Goal: Task Accomplishment & Management: Manage account settings

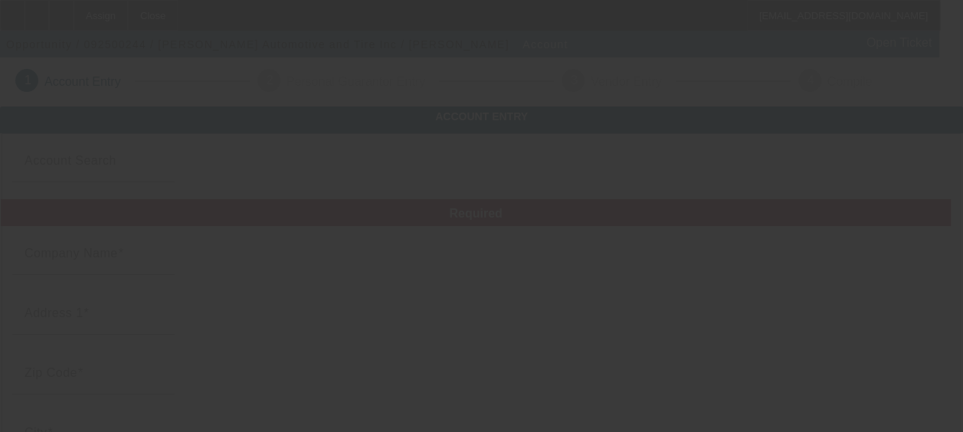
type input "9/11/2025"
type input "Logan Automotive and Tire Inc"
type input "1007 Logan Ave"
type input "61008"
type input "Belvidere"
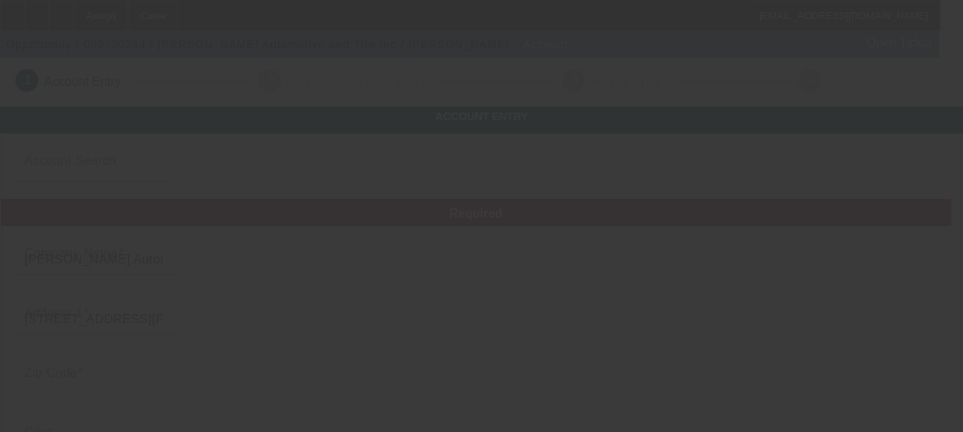
type input "(815) 544-9811"
type input "922192726"
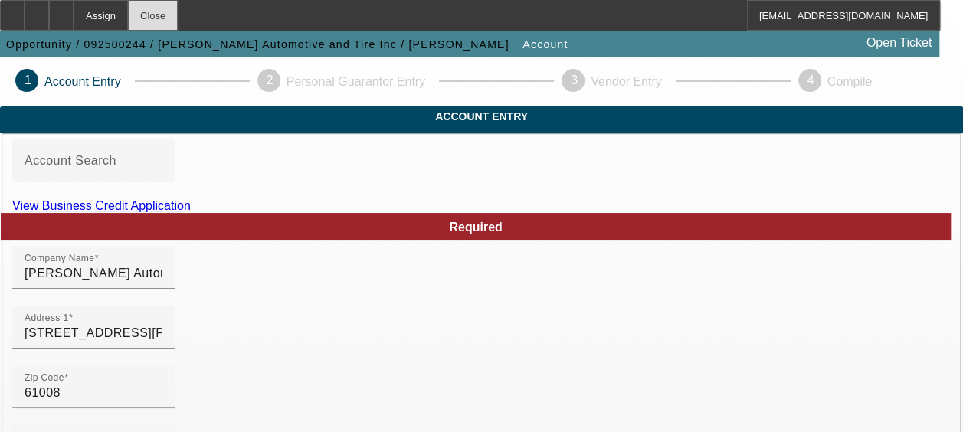
click at [178, 10] on div "Close" at bounding box center [153, 15] width 50 height 31
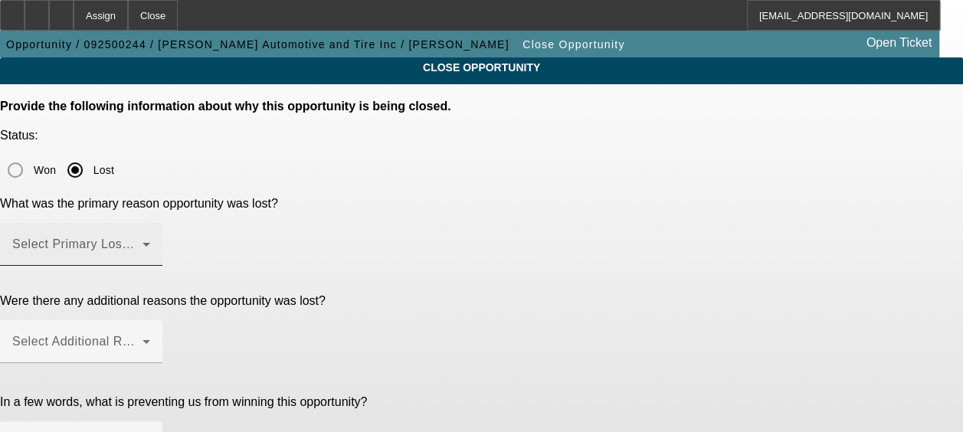
click at [142, 241] on span at bounding box center [77, 250] width 130 height 18
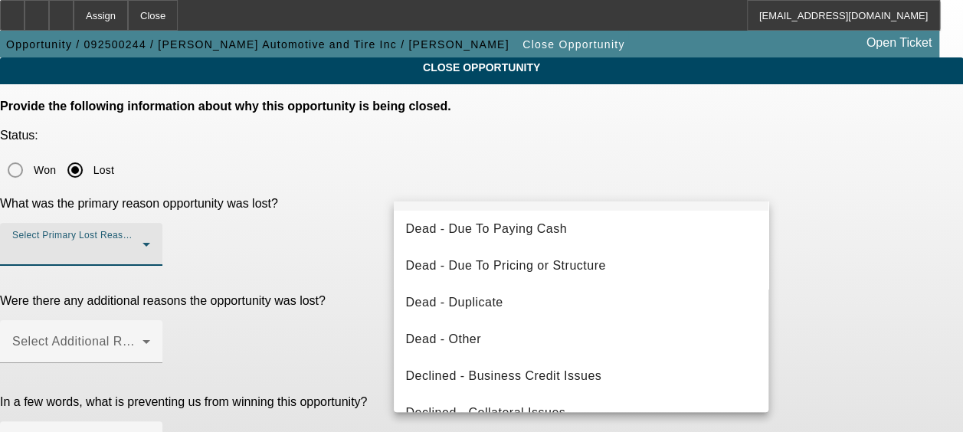
scroll to position [205, 0]
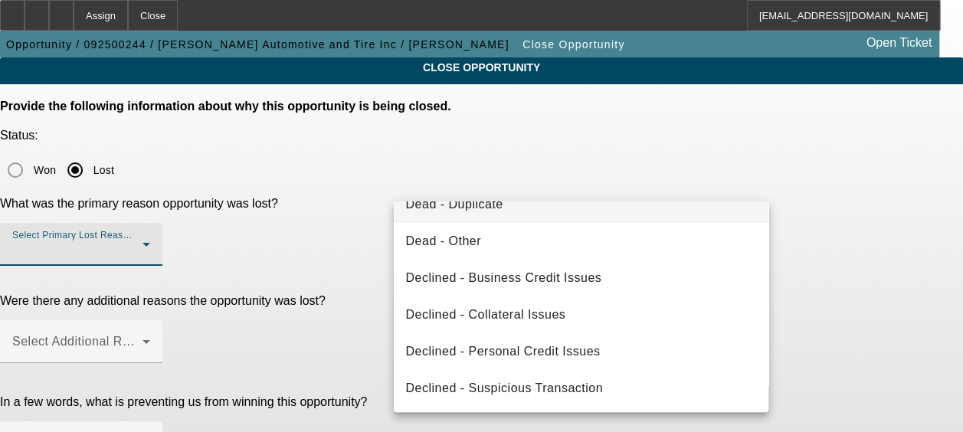
click at [515, 204] on mat-option "Dead - Duplicate" at bounding box center [581, 204] width 375 height 37
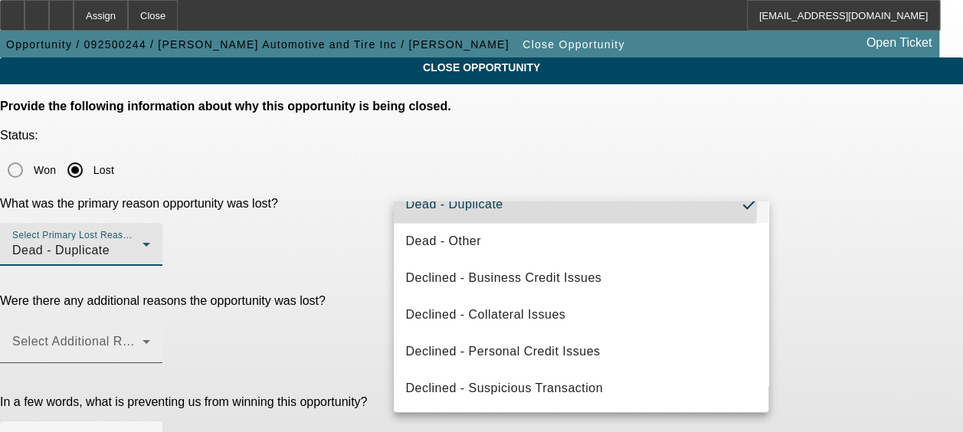
scroll to position [0, 0]
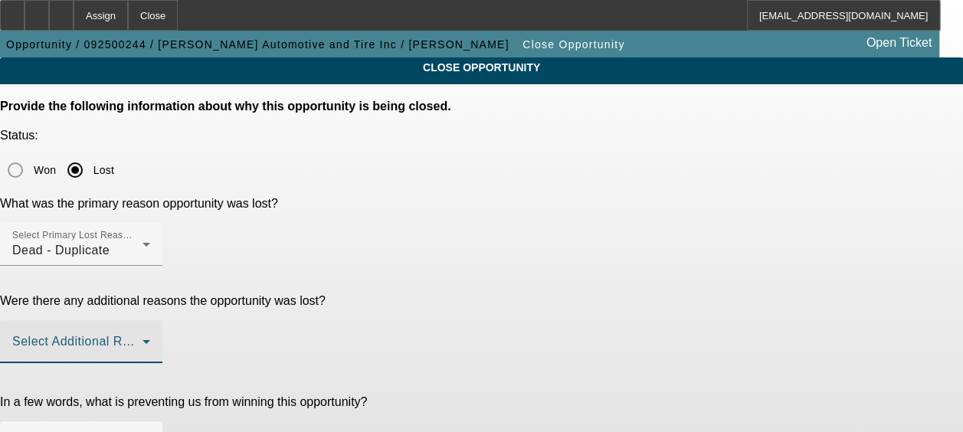
click at [142, 339] on span at bounding box center [77, 348] width 130 height 18
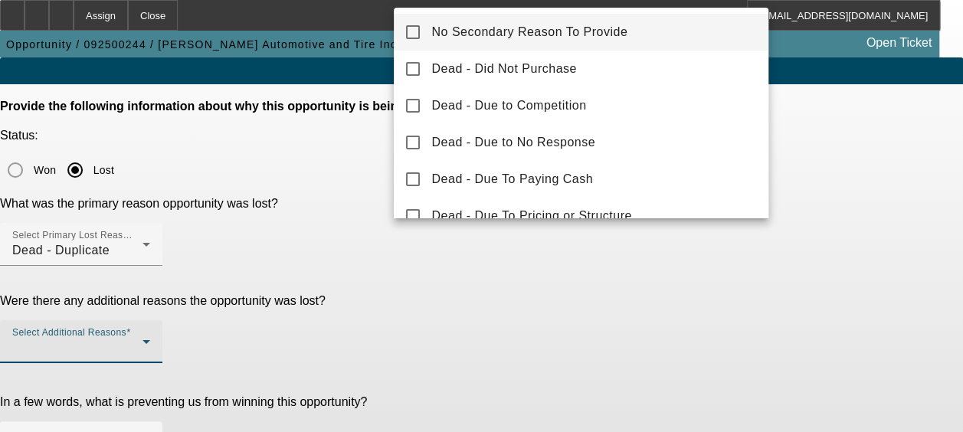
click at [579, 33] on span "No Secondary Reason To Provide" at bounding box center [530, 32] width 196 height 18
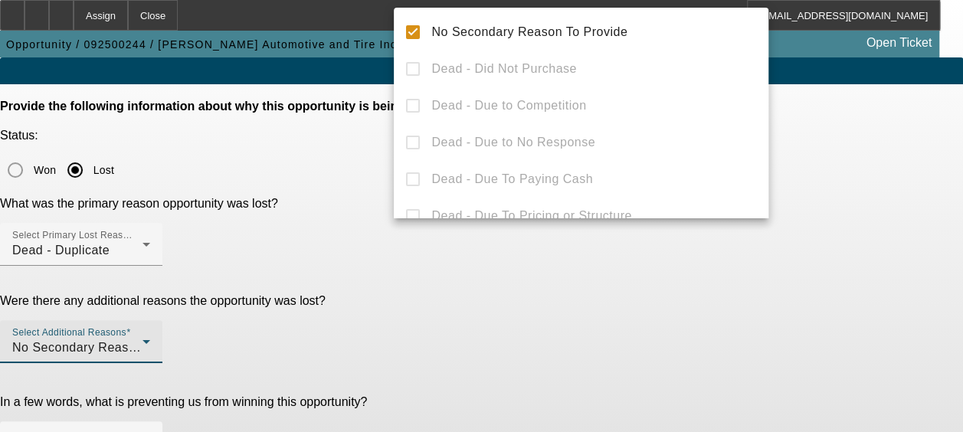
click at [470, 339] on div at bounding box center [481, 216] width 963 height 432
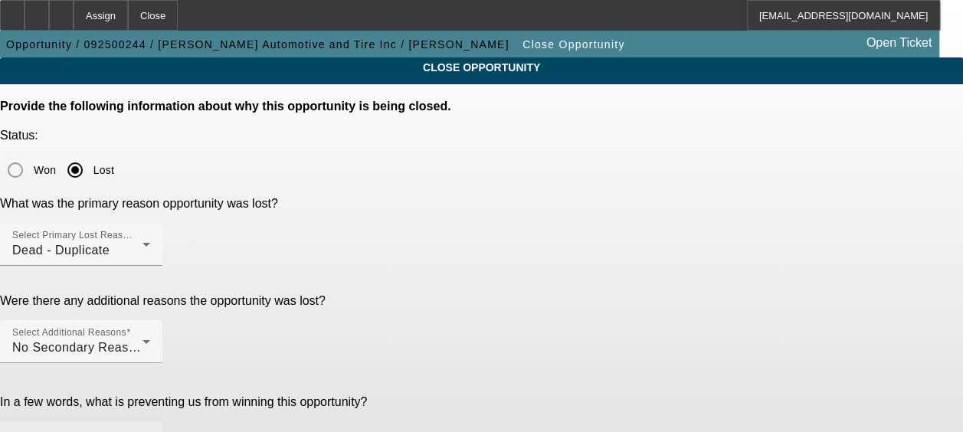
type textarea "dupe"
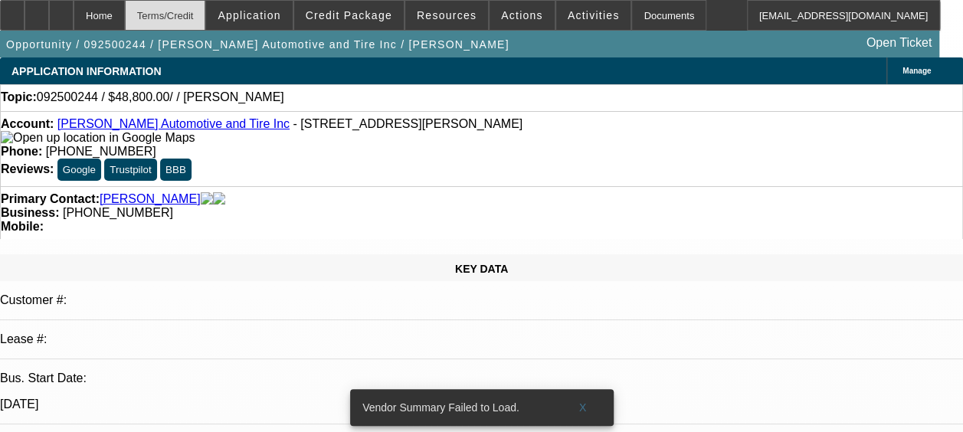
select select "0"
select select "2"
select select "0.1"
select select "1"
select select "2"
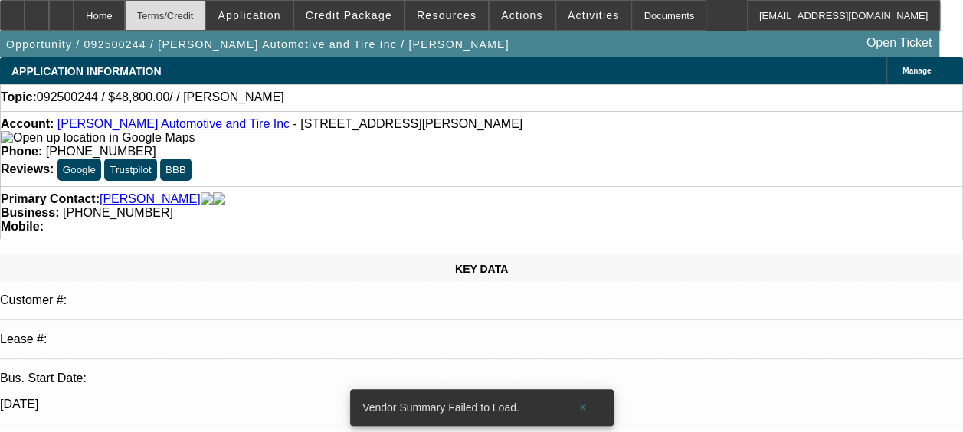
select select "4"
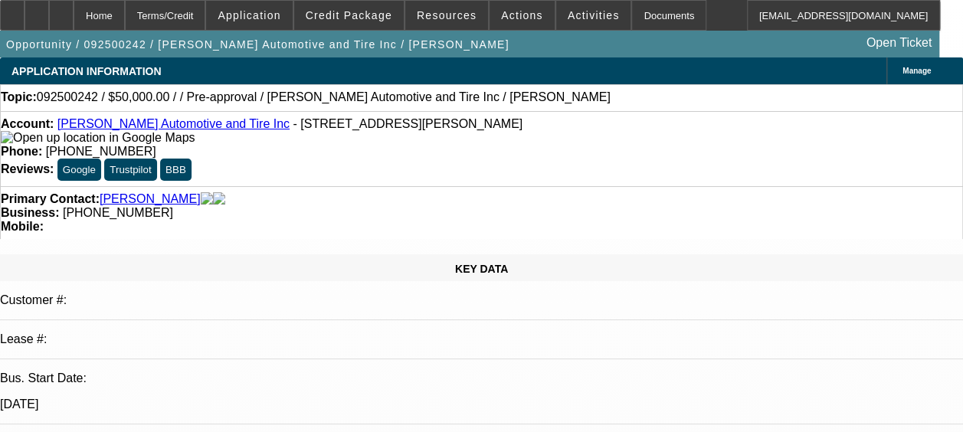
select select "0"
select select "2"
select select "0.1"
select select "4"
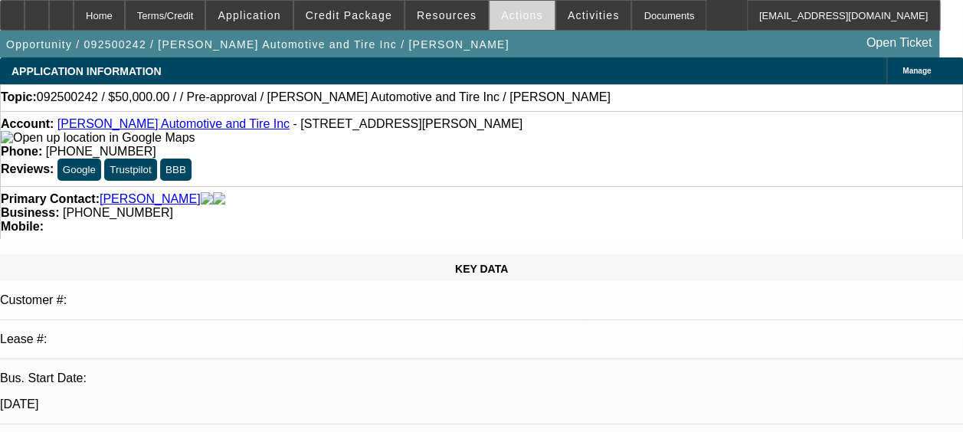
click at [506, 14] on span "Actions" at bounding box center [522, 15] width 42 height 12
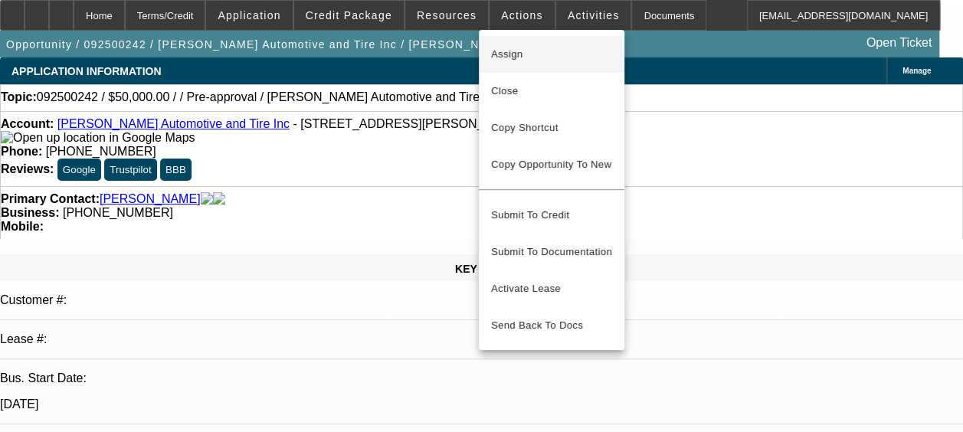
click at [550, 56] on span "Assign" at bounding box center [551, 54] width 121 height 18
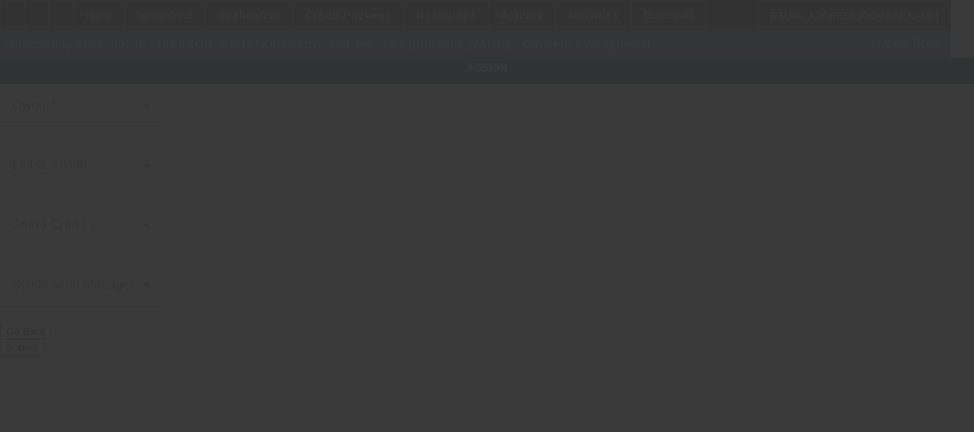
click at [487, 216] on div at bounding box center [487, 216] width 0 height 0
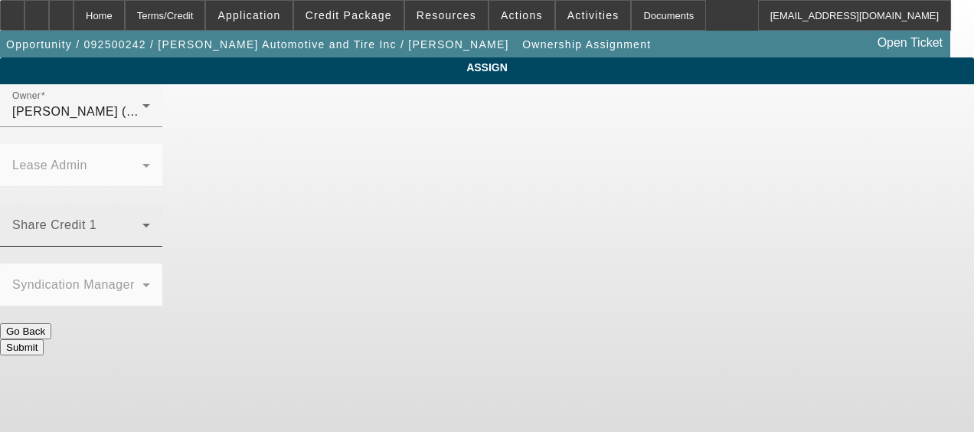
click at [150, 204] on div "Share Credit 1" at bounding box center [81, 225] width 138 height 43
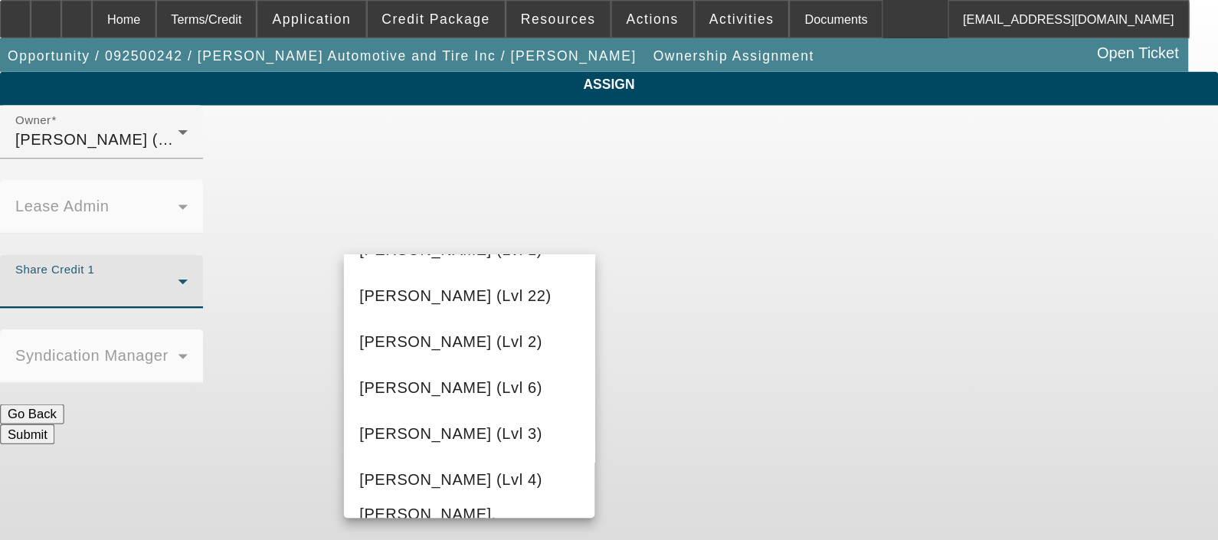
scroll to position [2043, 0]
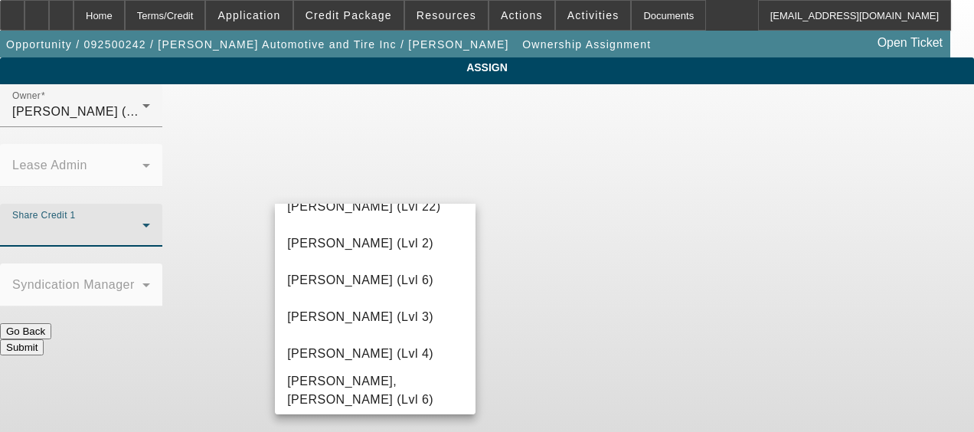
click at [522, 338] on div at bounding box center [487, 216] width 974 height 432
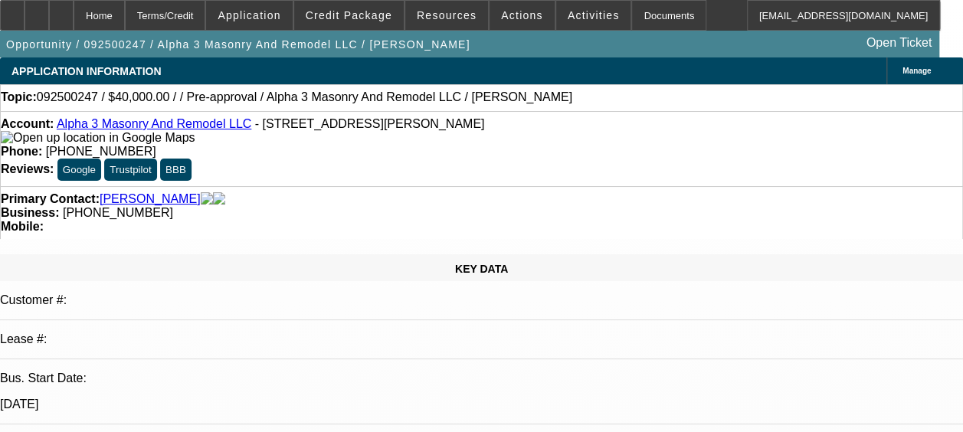
select select "0"
select select "2"
select select "0.1"
select select "4"
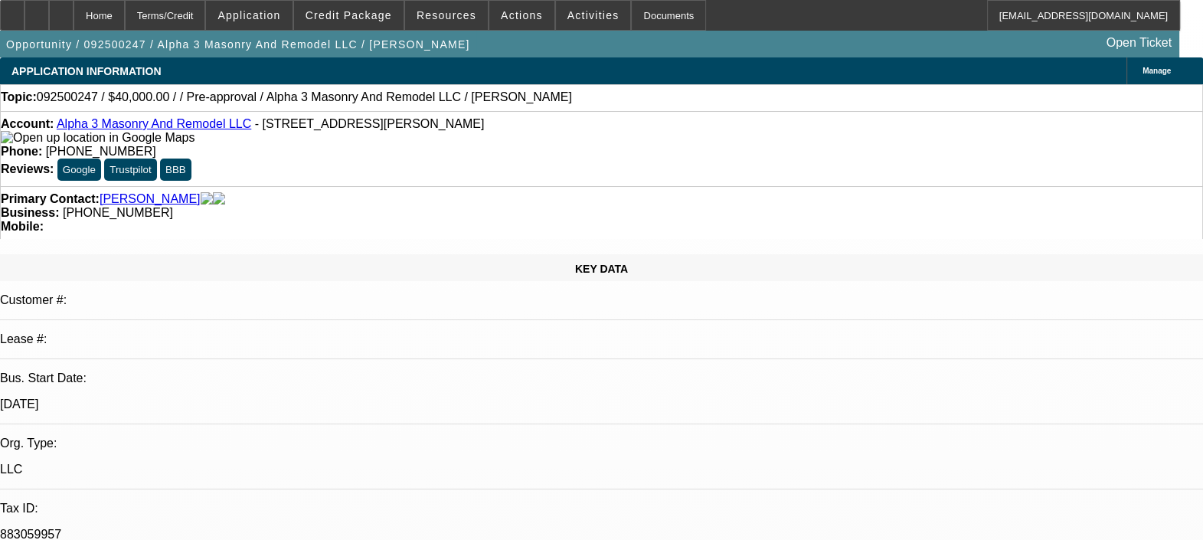
click at [519, 11] on span "Actions" at bounding box center [522, 15] width 42 height 12
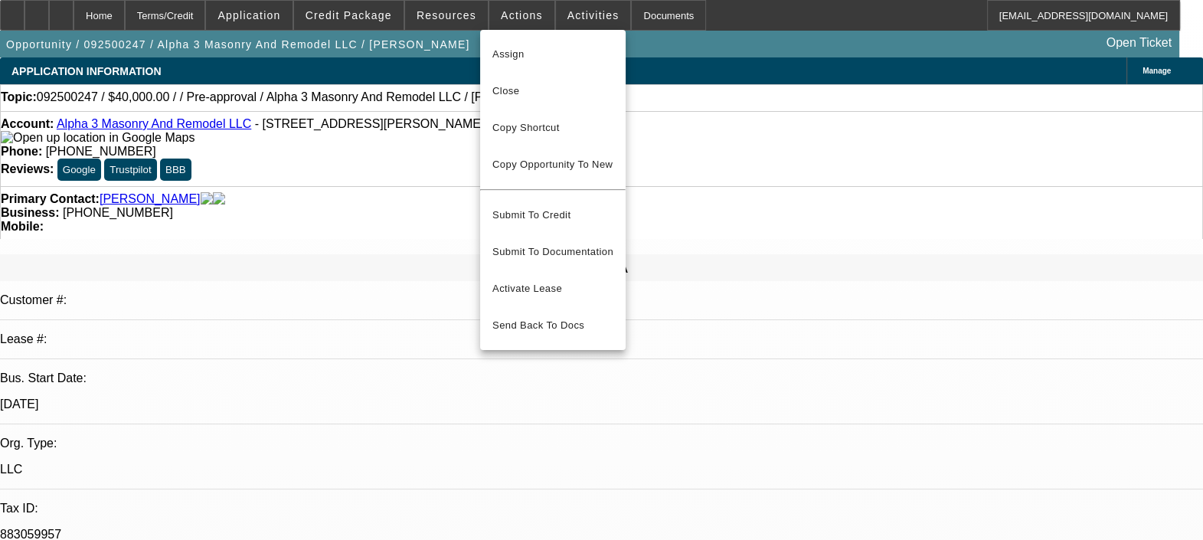
click at [856, 304] on div at bounding box center [601, 270] width 1203 height 540
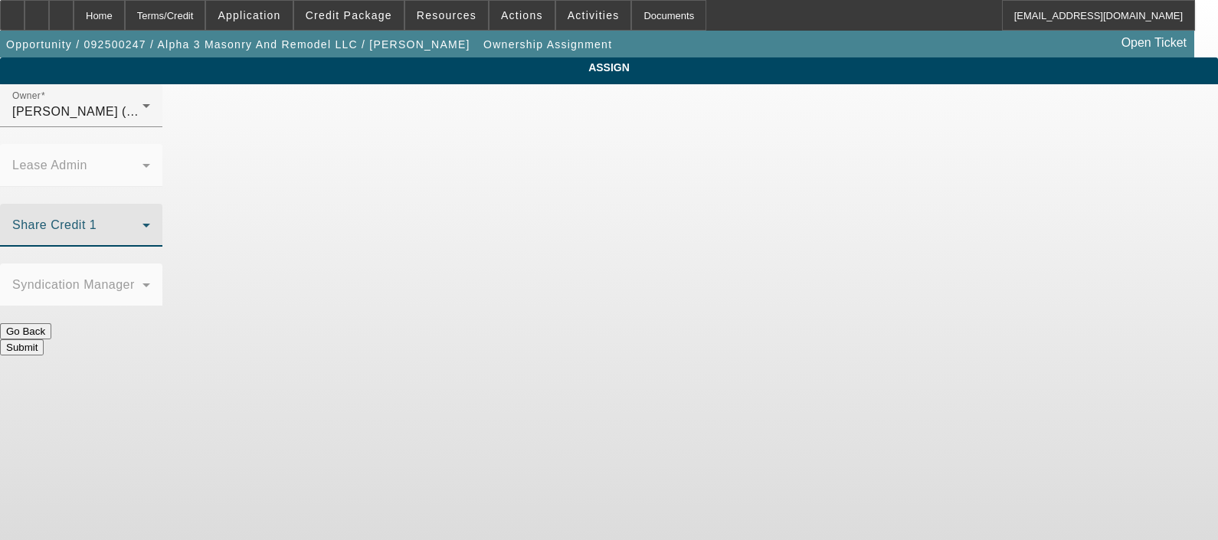
click at [150, 222] on mat-select at bounding box center [81, 231] width 138 height 18
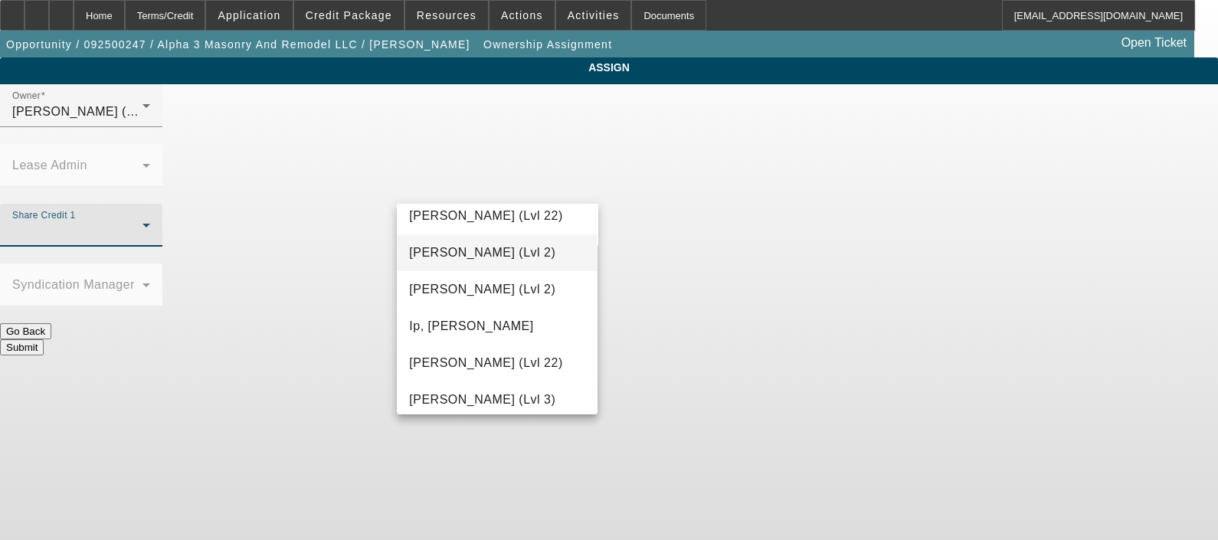
scroll to position [931, 0]
click at [498, 333] on mat-option "Ip, Calvin" at bounding box center [497, 327] width 201 height 37
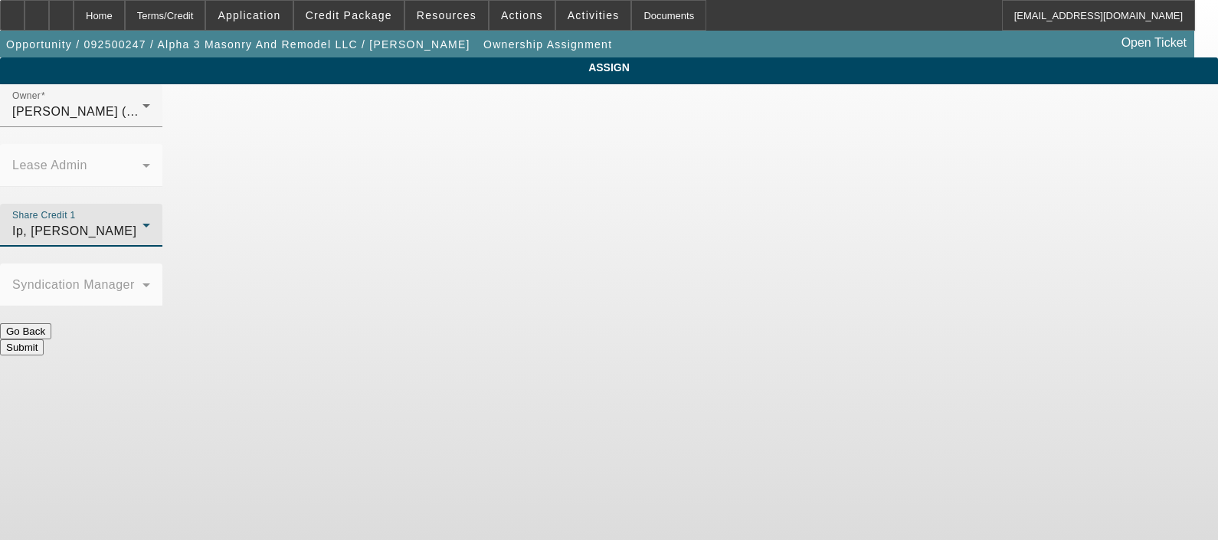
click at [155, 216] on icon at bounding box center [146, 225] width 18 height 18
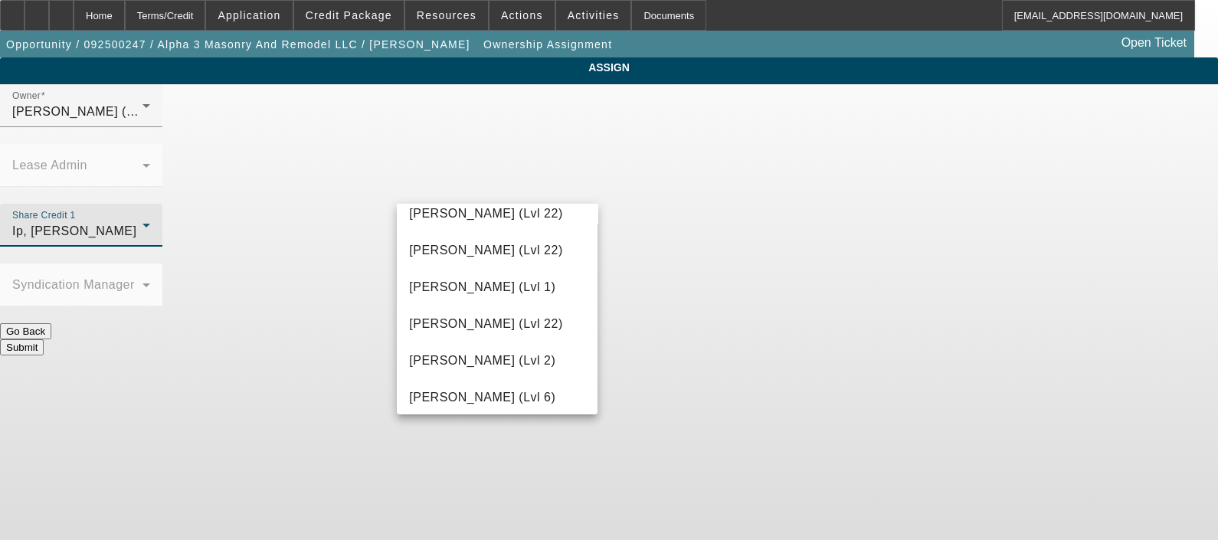
scroll to position [2043, 0]
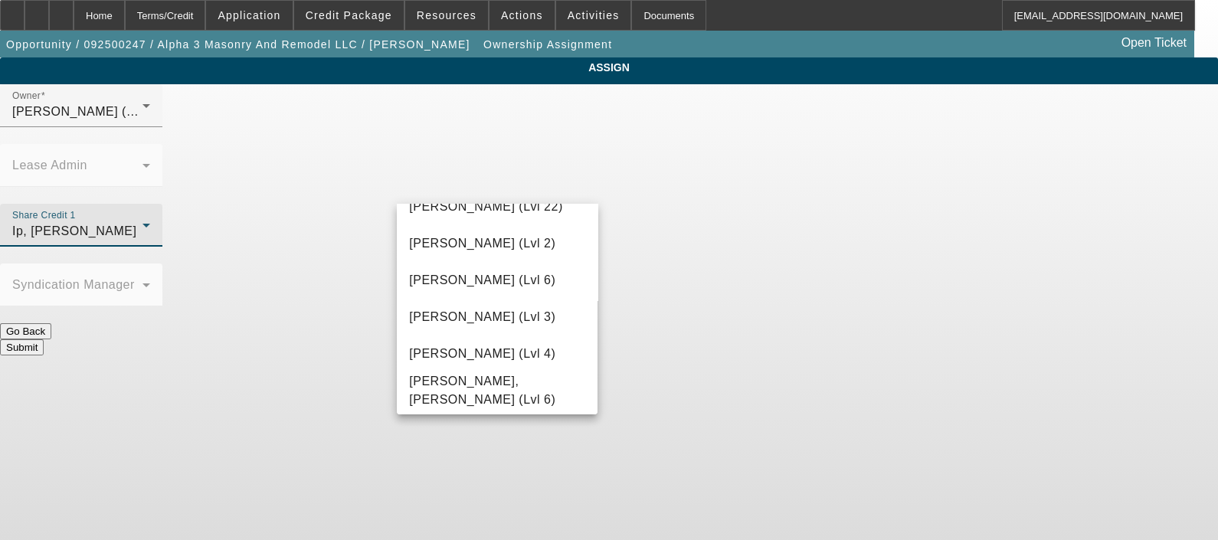
click at [702, 391] on div at bounding box center [609, 270] width 1218 height 540
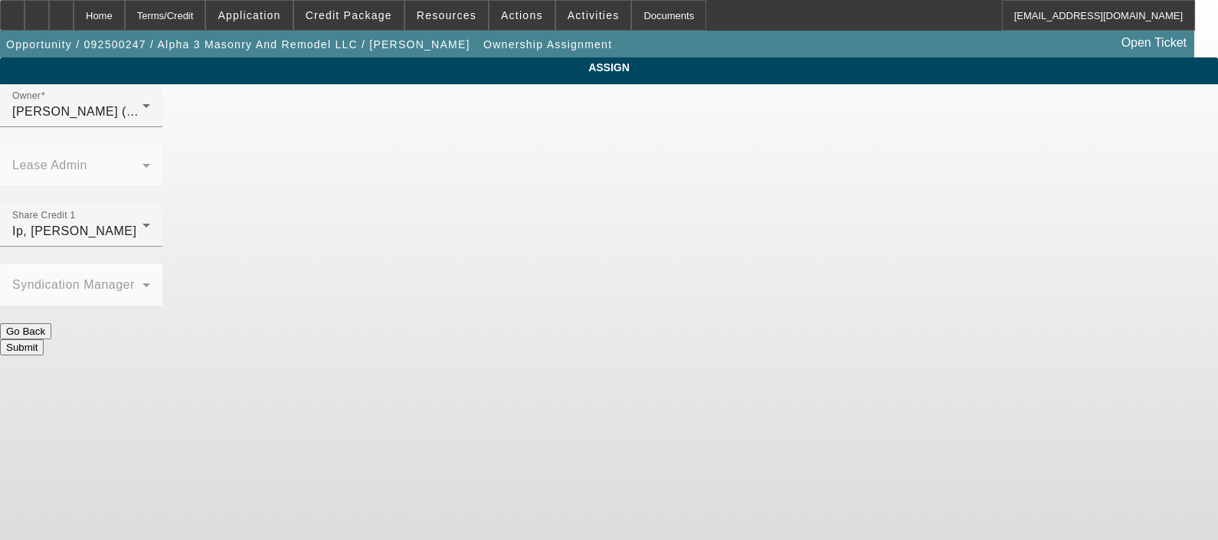
click at [409, 431] on body "Home Terms/Credit Application Credit Package Resources Actions Activities Docum…" at bounding box center [609, 270] width 1218 height 540
click at [51, 323] on button "Go Back" at bounding box center [25, 331] width 51 height 16
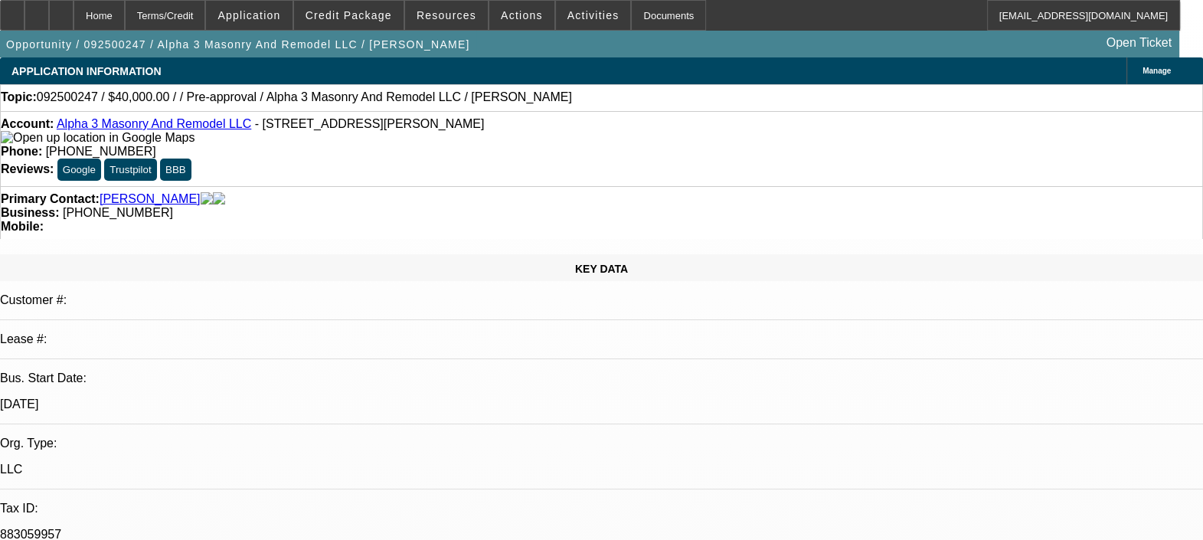
select select "0"
select select "2"
select select "0.1"
select select "4"
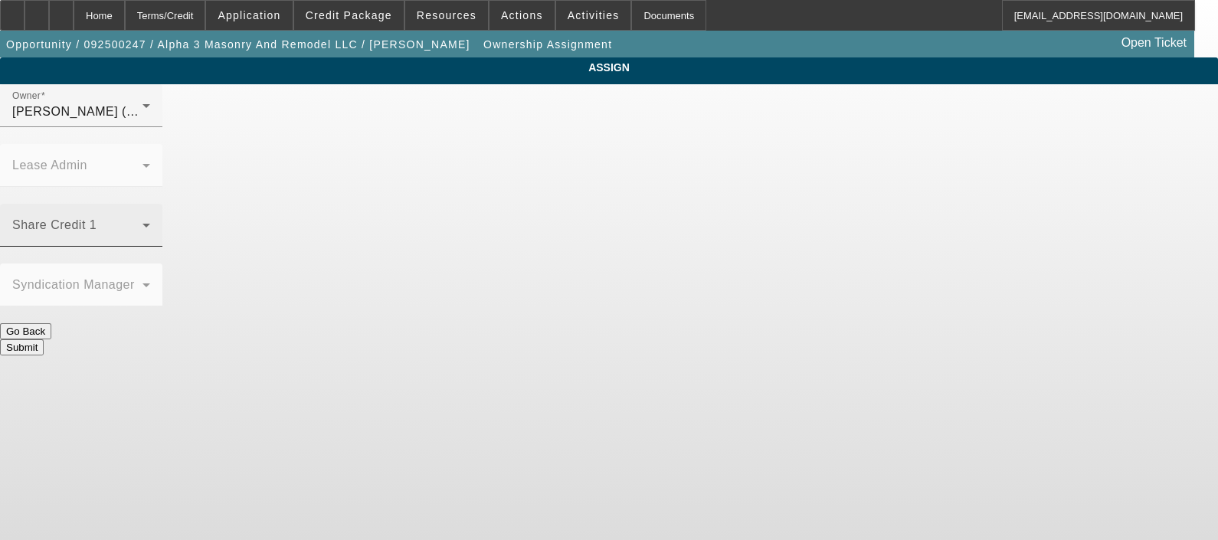
click at [155, 216] on icon at bounding box center [146, 225] width 18 height 18
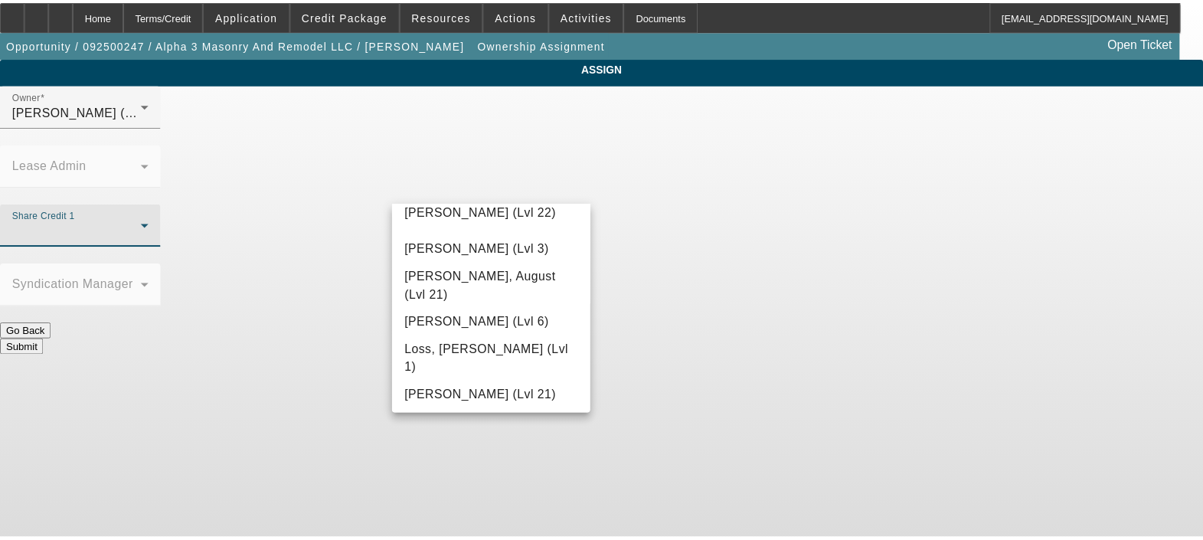
scroll to position [815, 0]
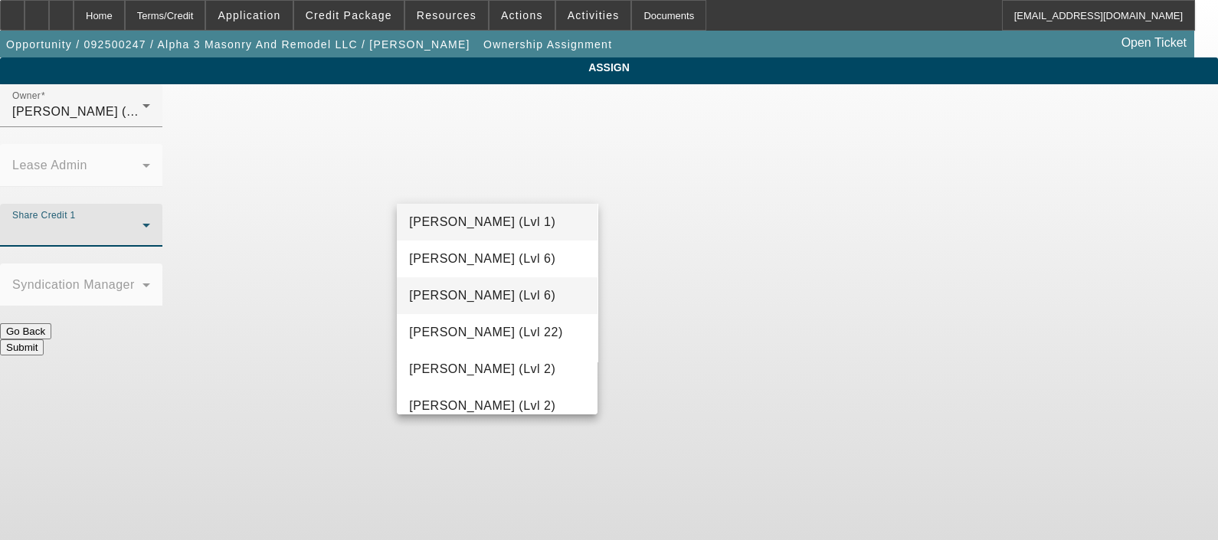
click at [496, 299] on span "Hendrix, Miles (Lvl 6)" at bounding box center [482, 295] width 146 height 18
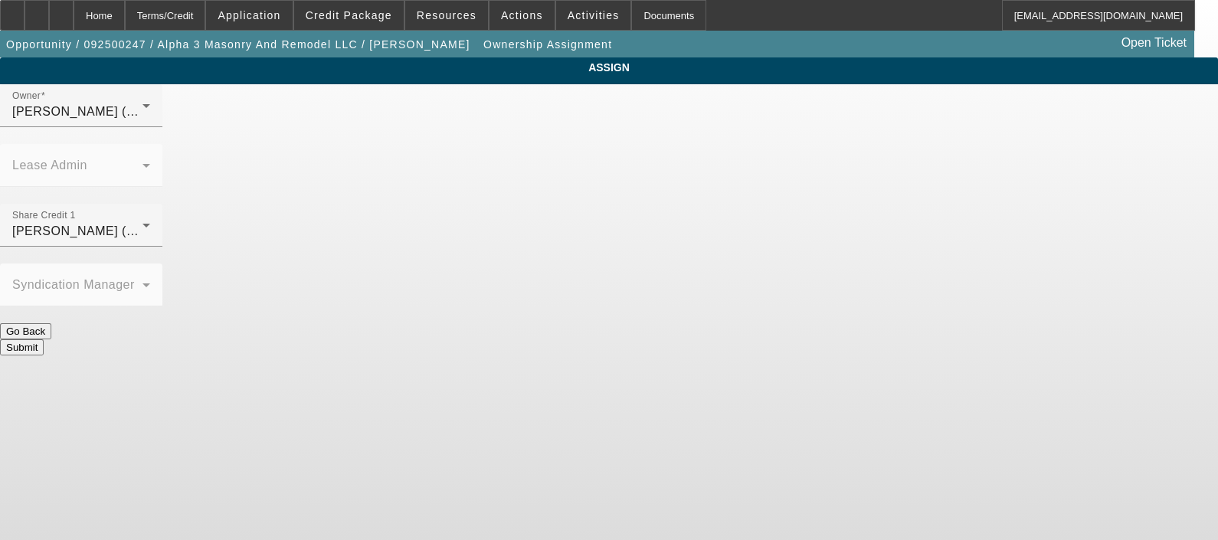
click at [44, 339] on button "Submit" at bounding box center [22, 347] width 44 height 16
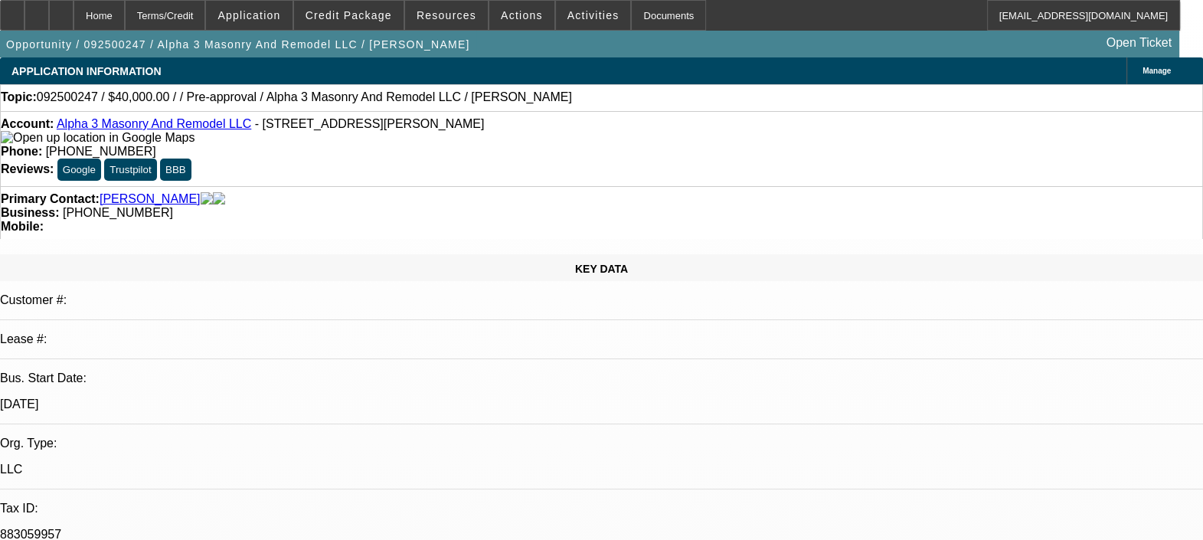
select select "0"
select select "2"
select select "0.1"
select select "4"
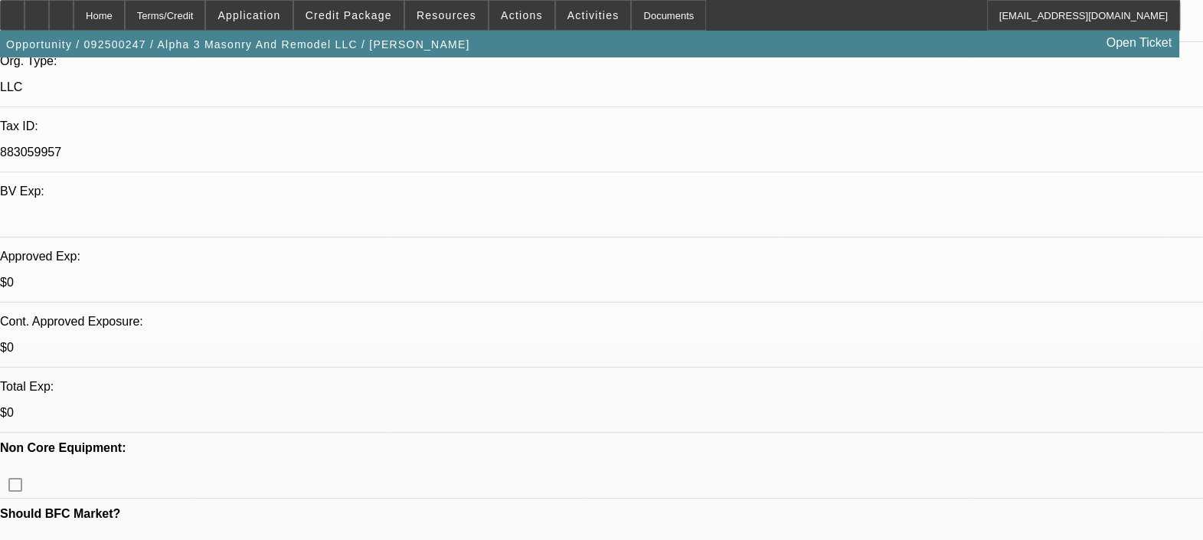
scroll to position [95, 0]
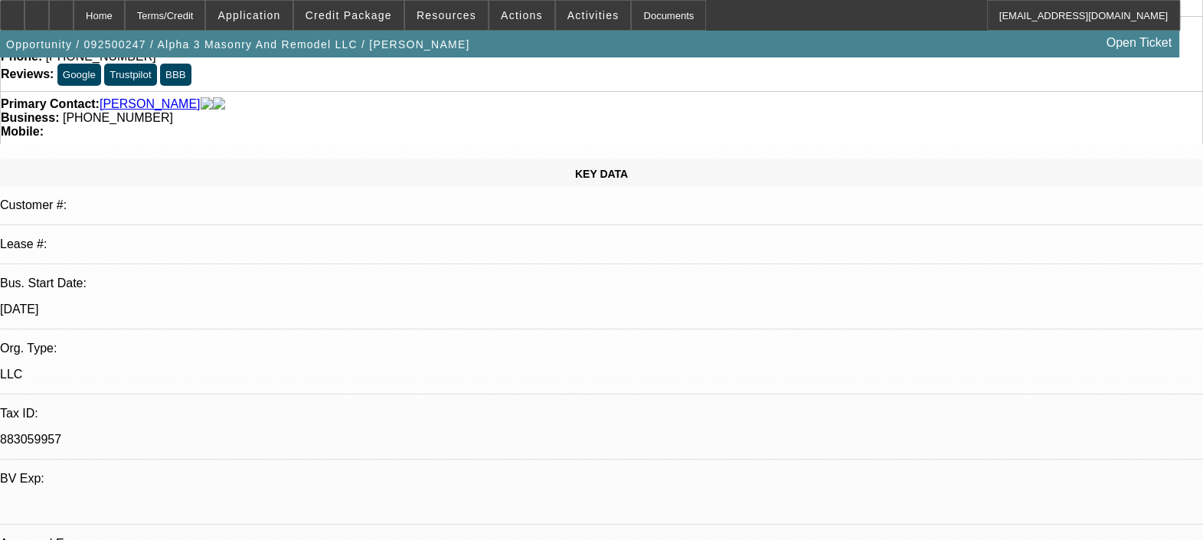
radio input "true"
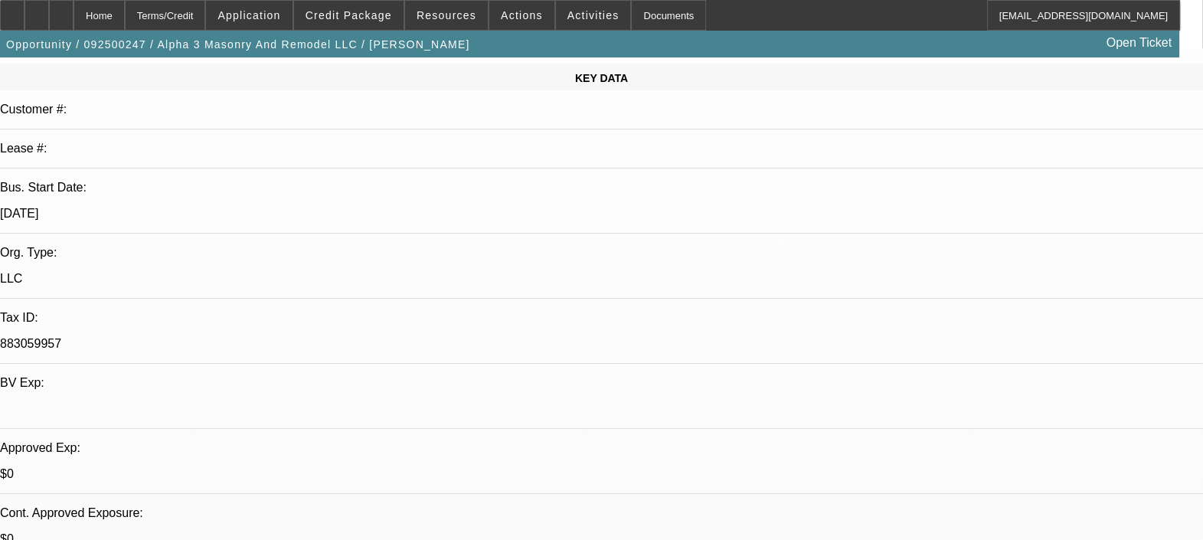
scroll to position [0, 0]
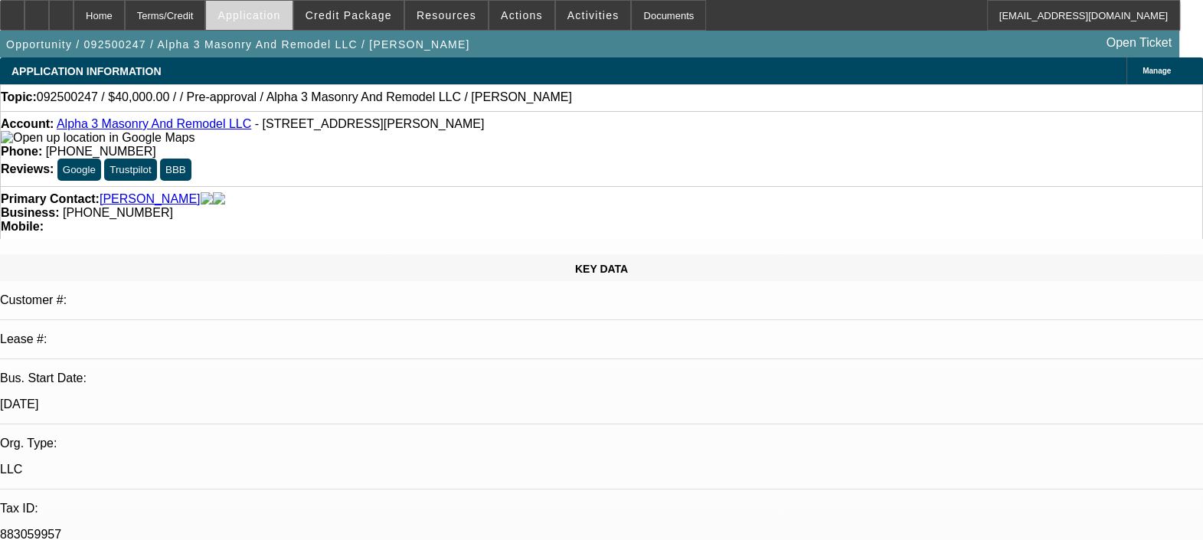
type textarea "Looking for pre-approval for an excavator and/or skidsteer - whatever he can ge…"
click at [265, 10] on span "Application" at bounding box center [249, 15] width 63 height 12
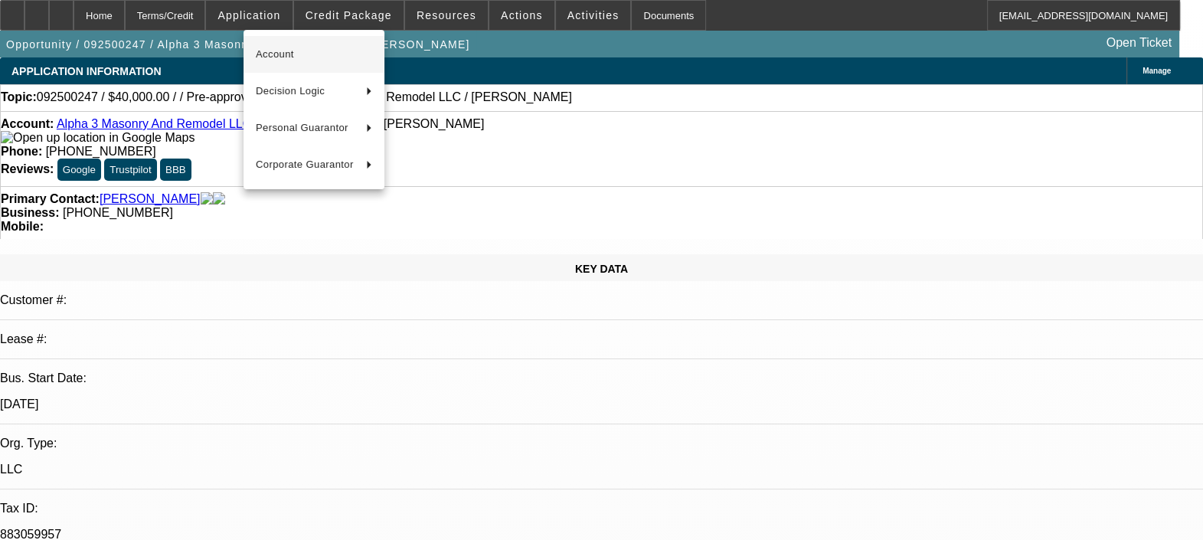
click at [327, 57] on span "Account" at bounding box center [314, 54] width 116 height 18
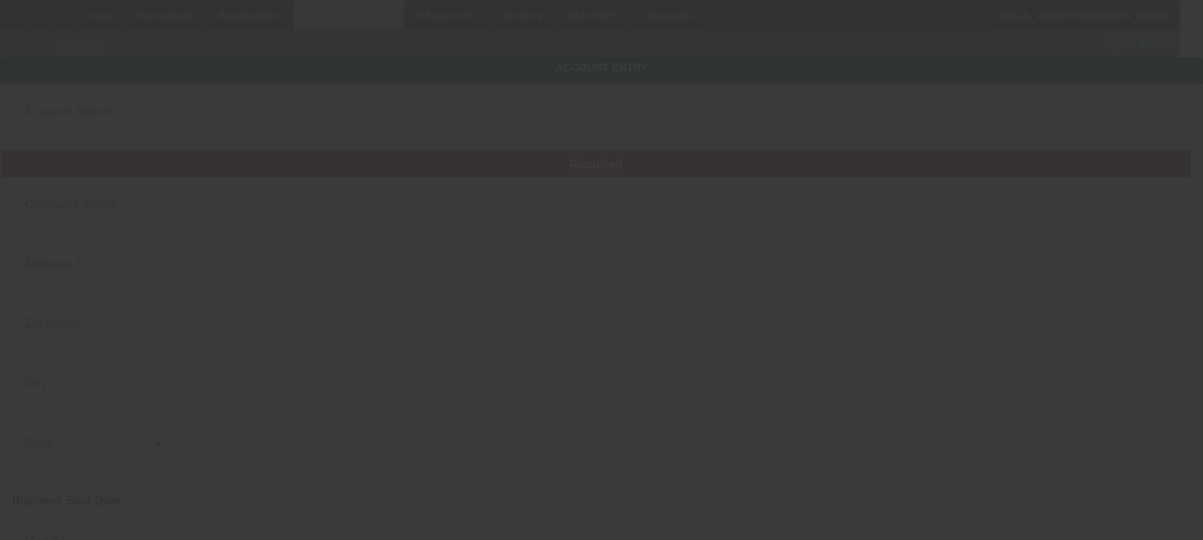
type input "Alpha 3 Masonry And Remodel LLC"
type input "12940 W Tuckey Ln"
type input "85307"
type input "Glendale"
type input "(480) 600-1263"
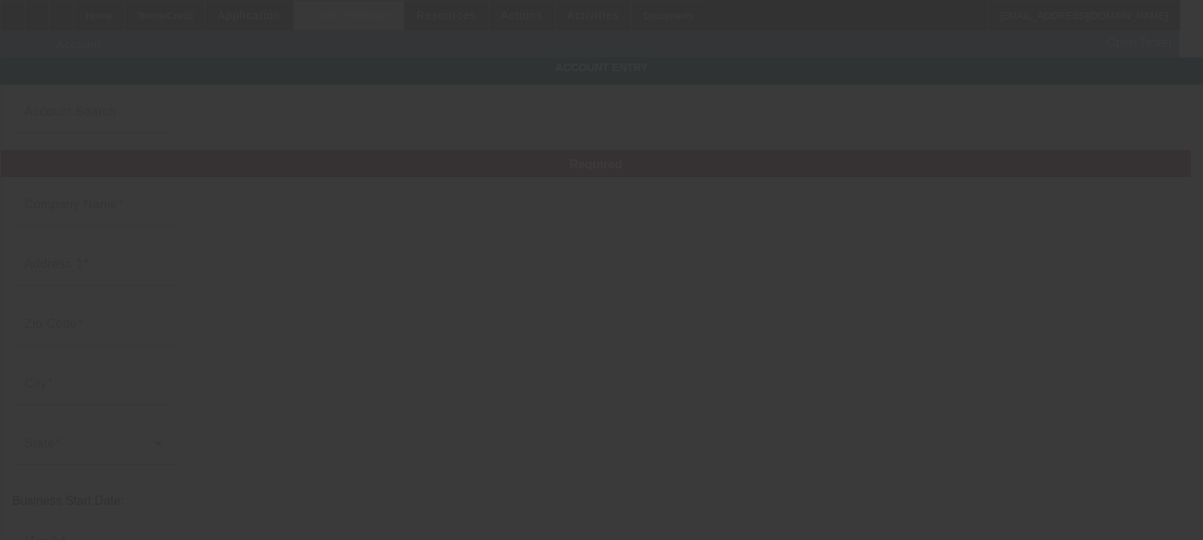
type input "883059957"
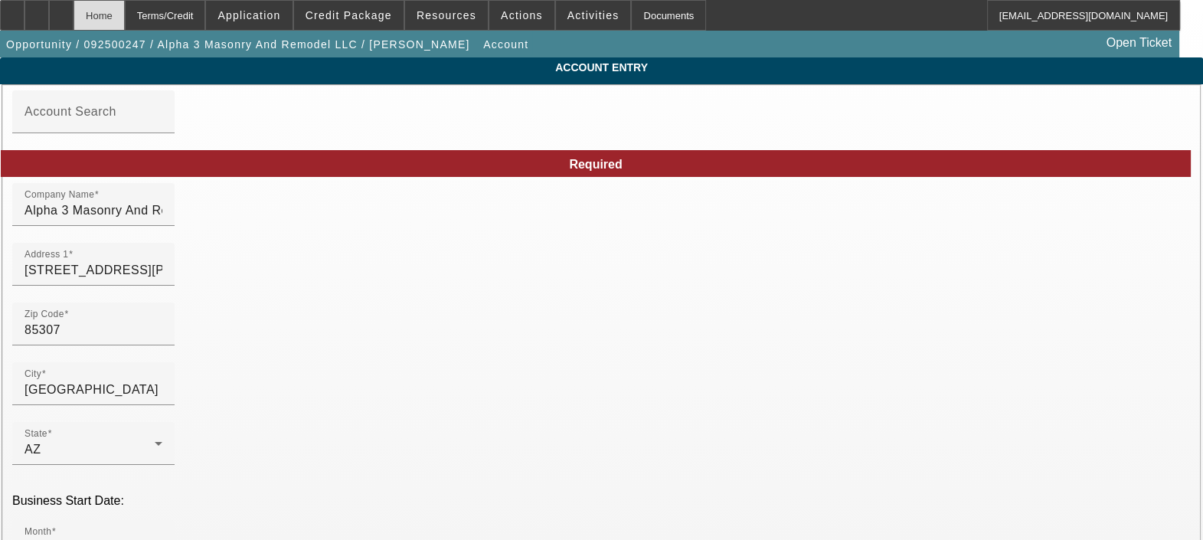
click at [125, 11] on div "Home" at bounding box center [99, 15] width 51 height 31
type input "9/11/2025"
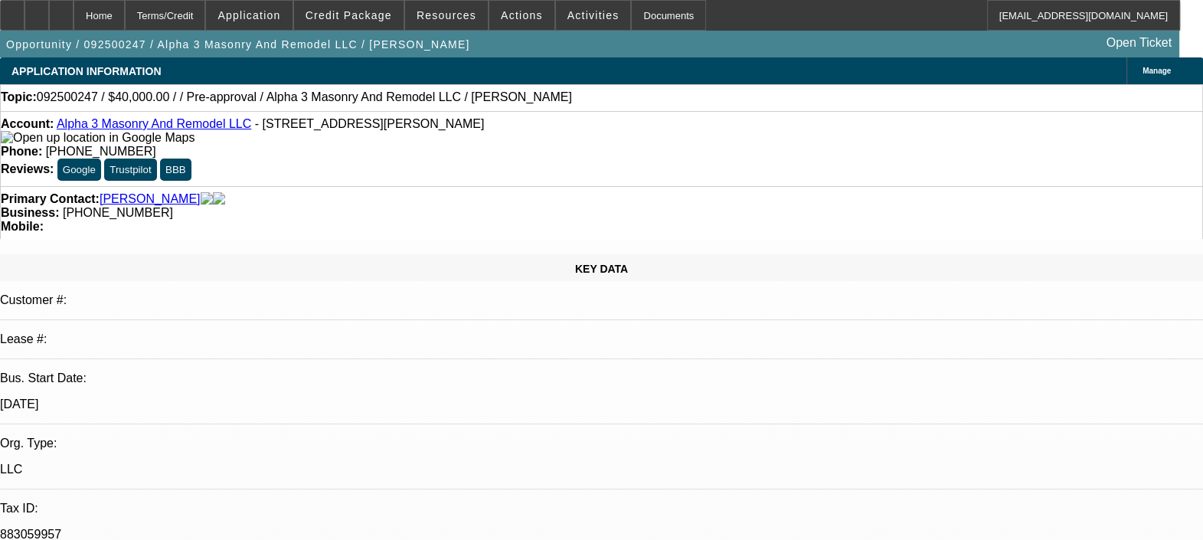
select select "0"
select select "2"
select select "0.1"
select select "4"
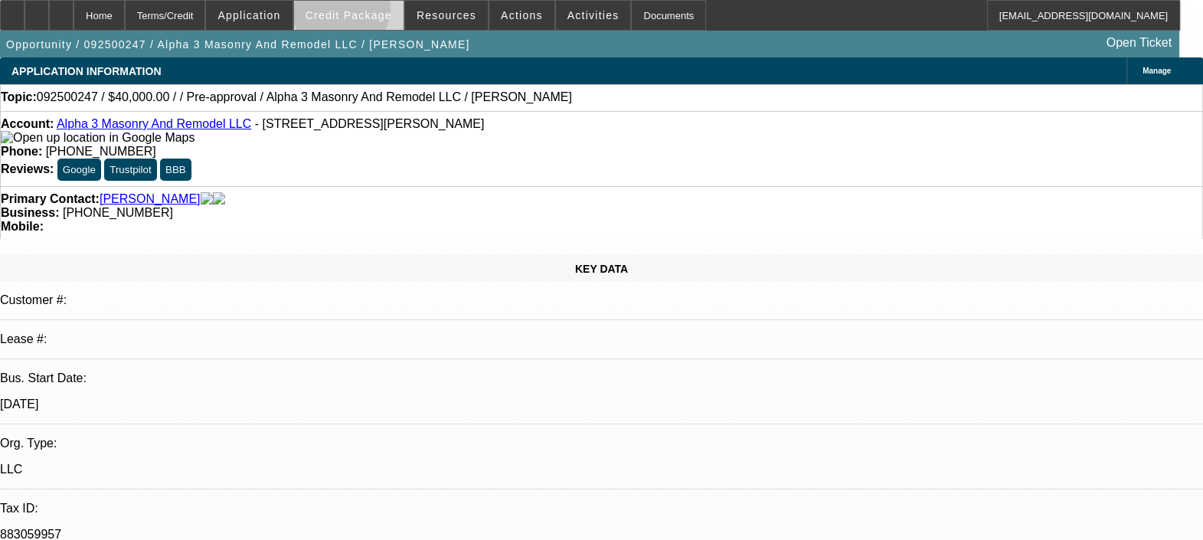
click at [364, 11] on span "Credit Package" at bounding box center [349, 15] width 87 height 12
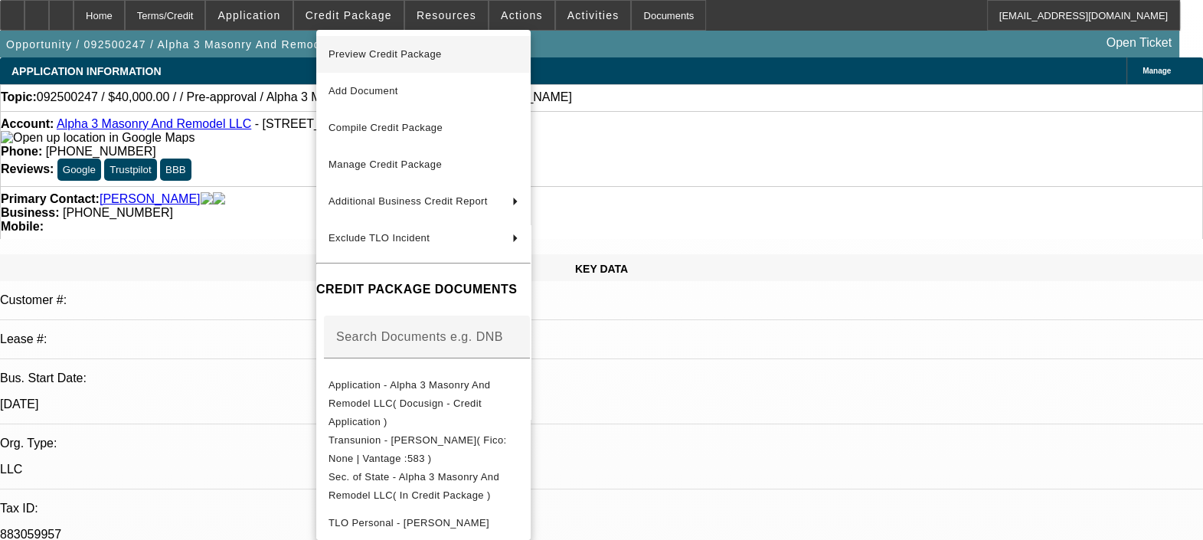
click at [466, 53] on span "Preview Credit Package" at bounding box center [424, 54] width 190 height 18
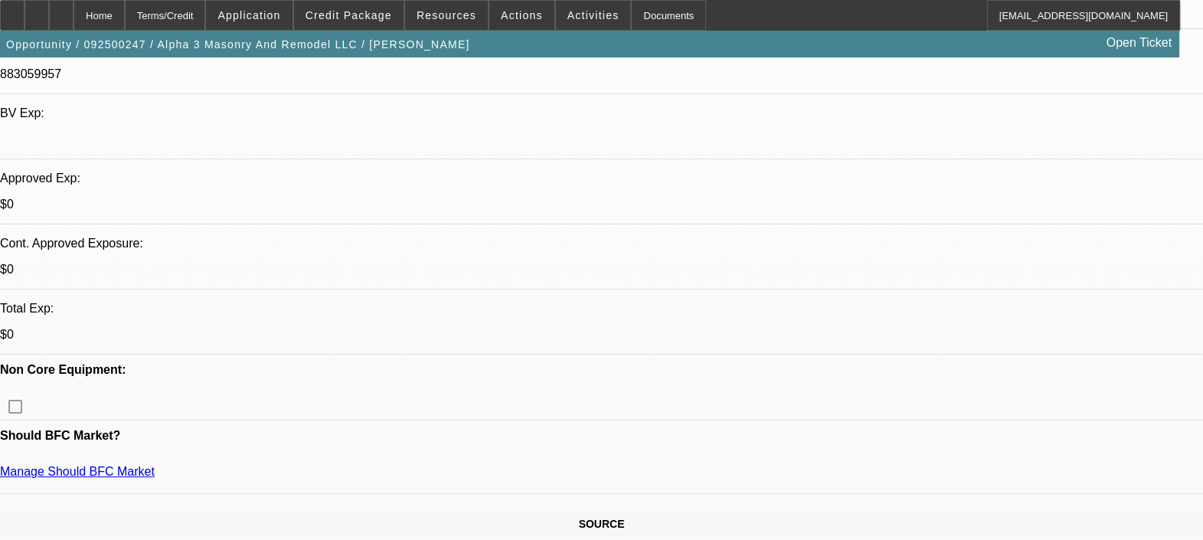
scroll to position [479, 0]
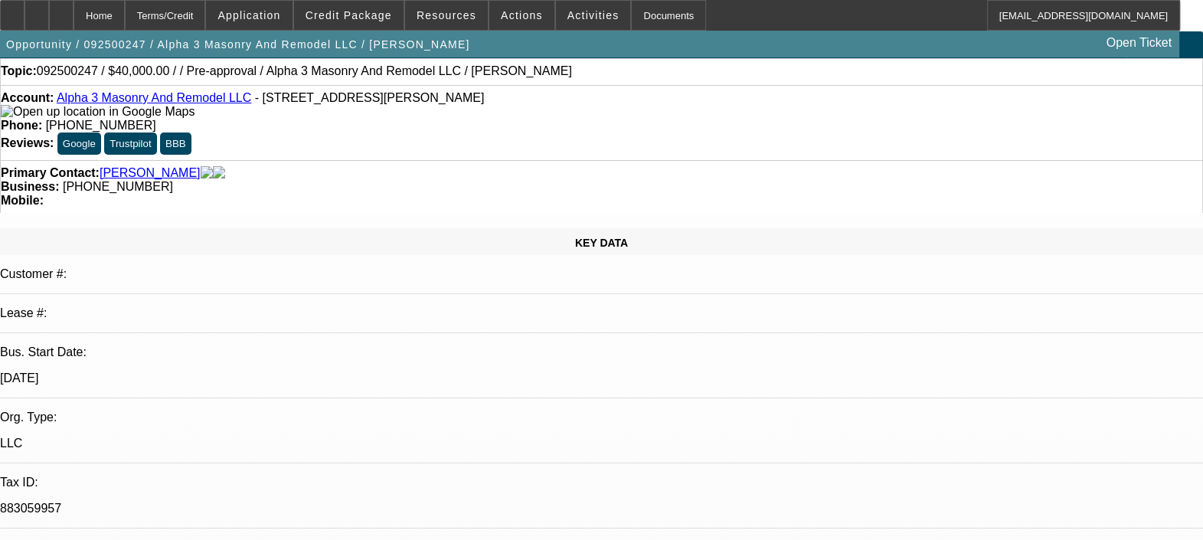
scroll to position [0, 0]
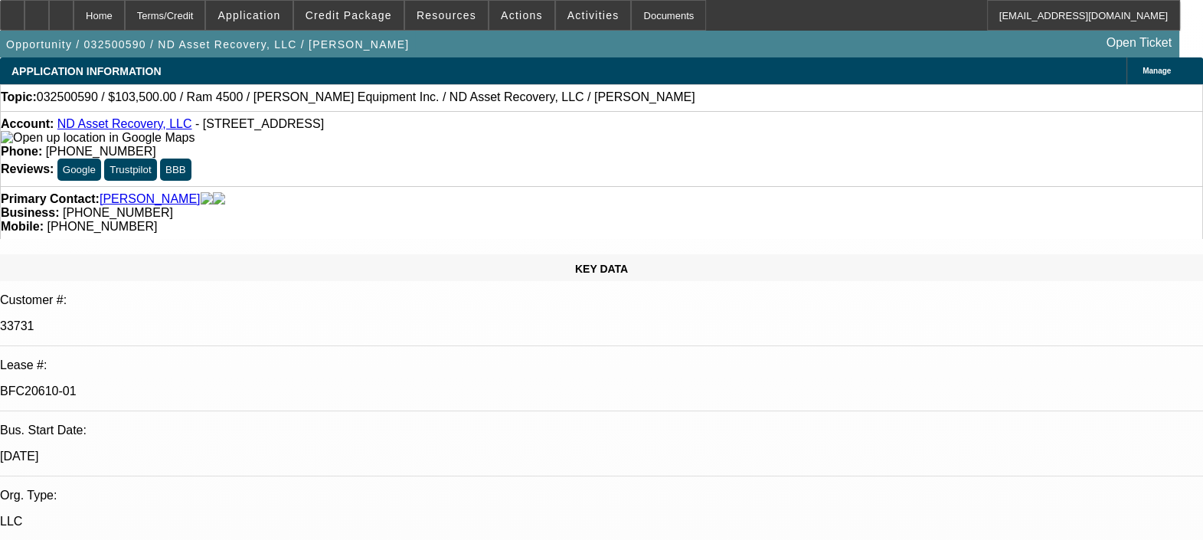
select select "0"
select select "2"
select select "0.1"
select select "0"
select select "2"
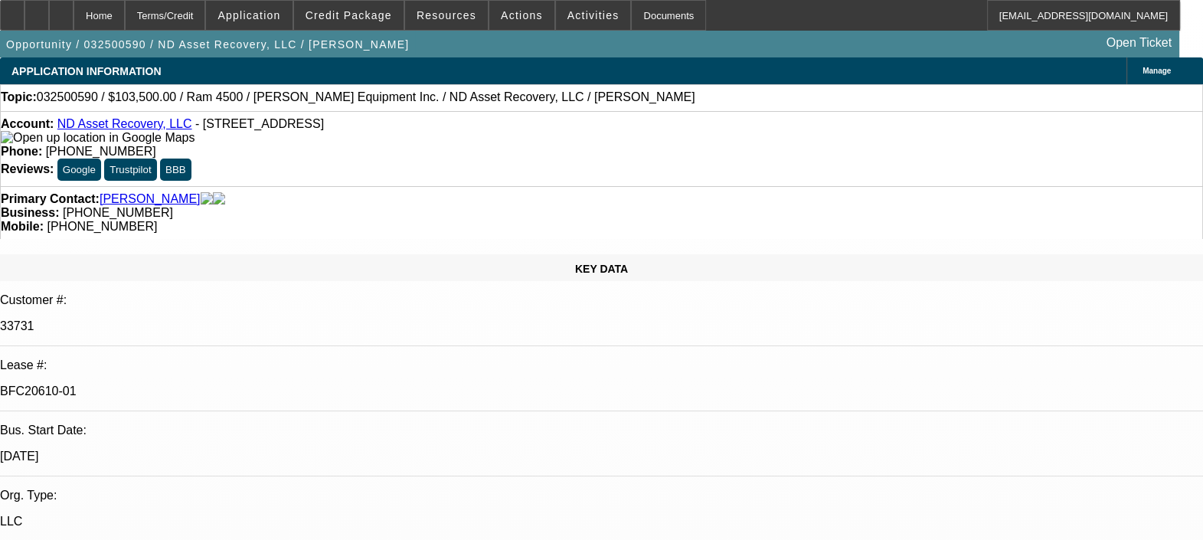
select select "0"
select select "2"
select select "0"
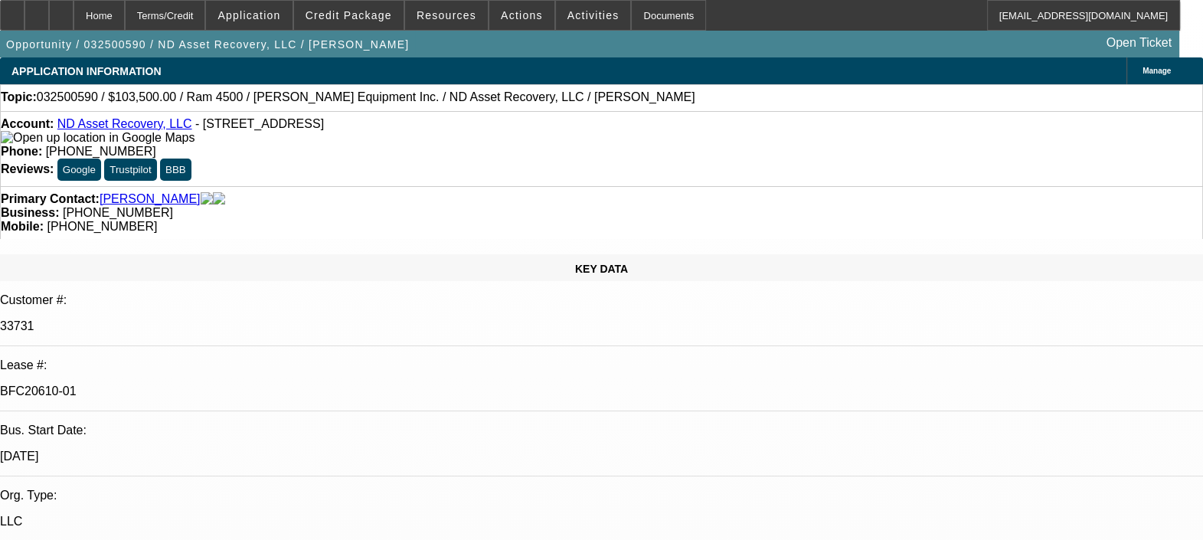
select select "2"
select select "0.1"
select select "1"
select select "2"
select select "4"
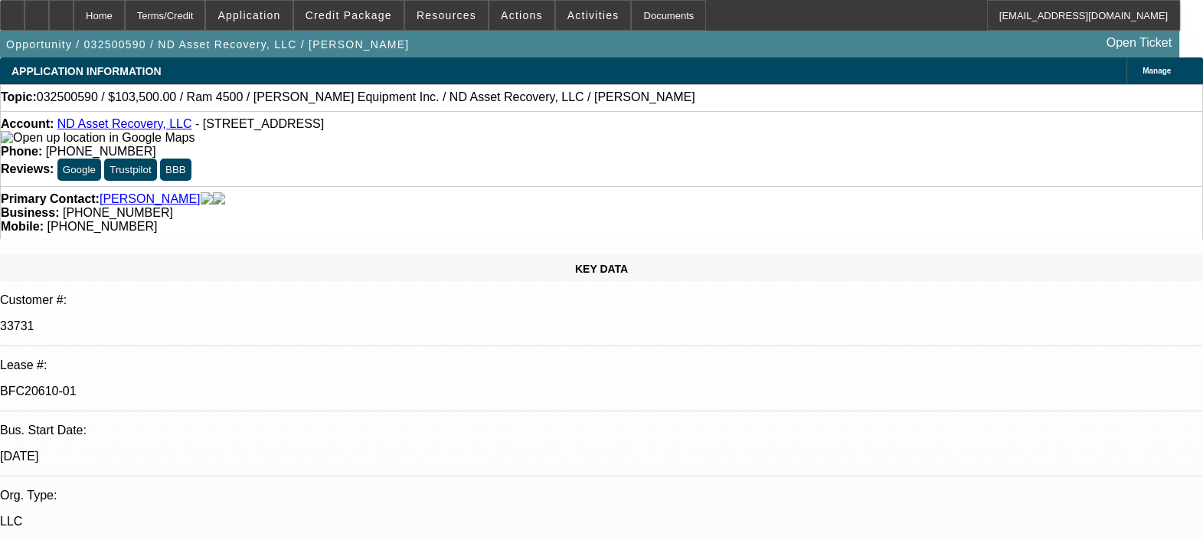
select select "1"
select select "2"
select select "6"
select select "1"
select select "2"
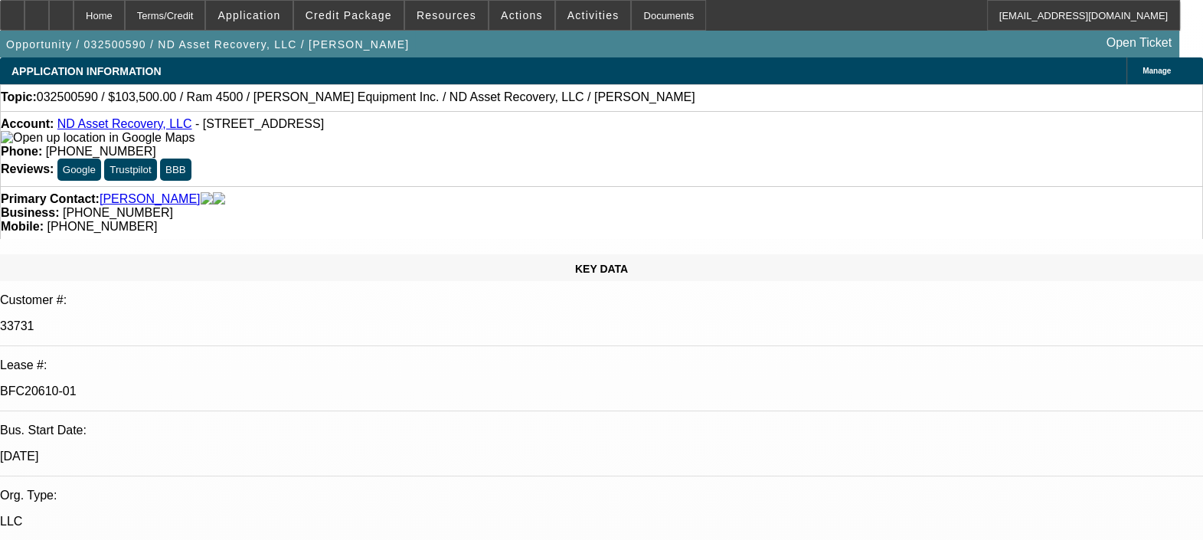
select select "6"
select select "1"
select select "2"
select select "4"
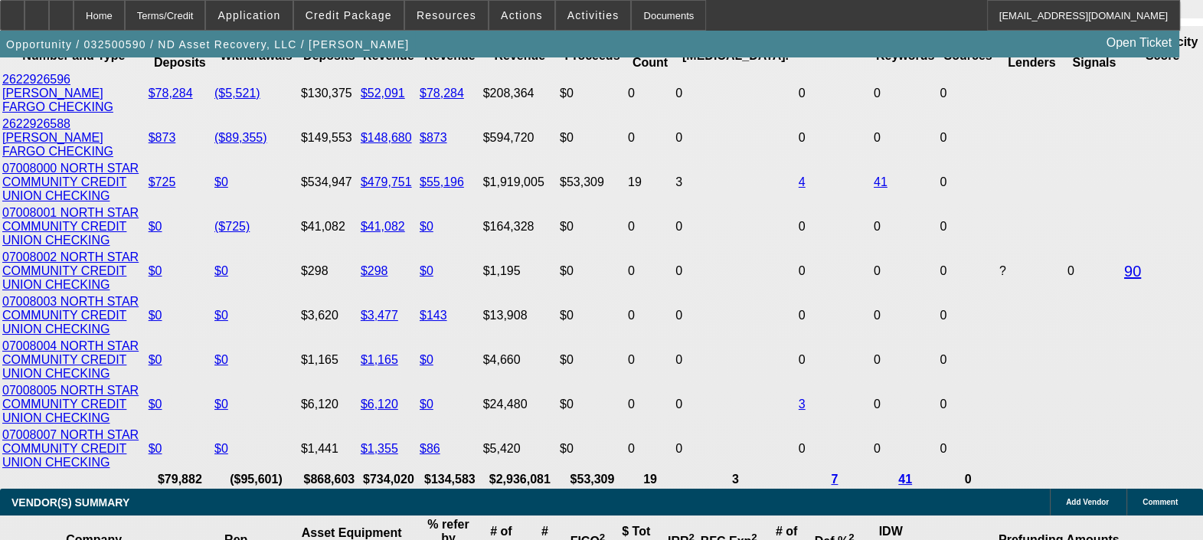
scroll to position [2786, 0]
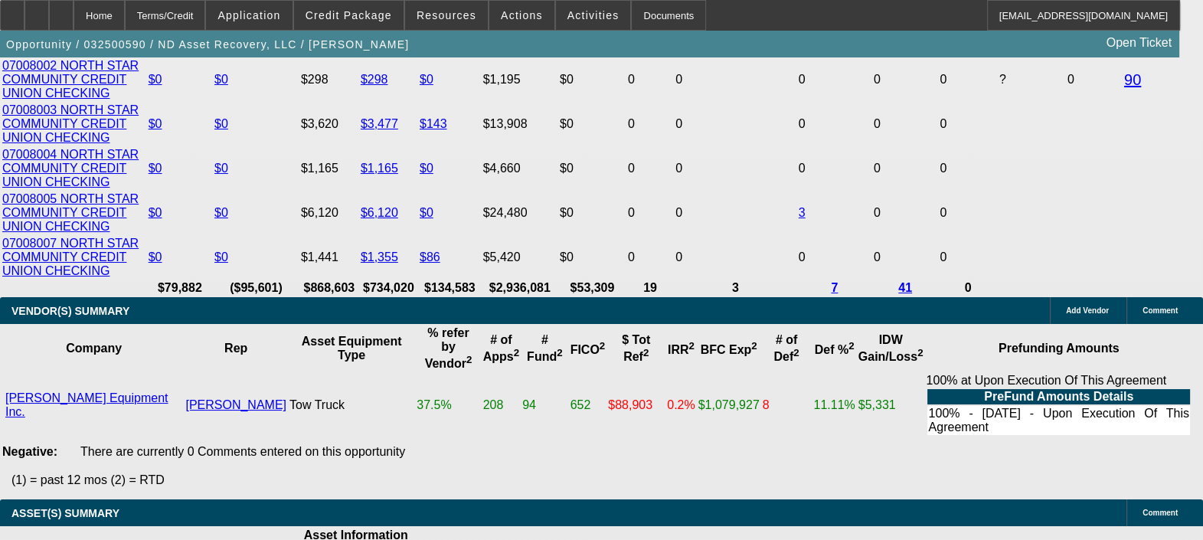
scroll to position [3264, 0]
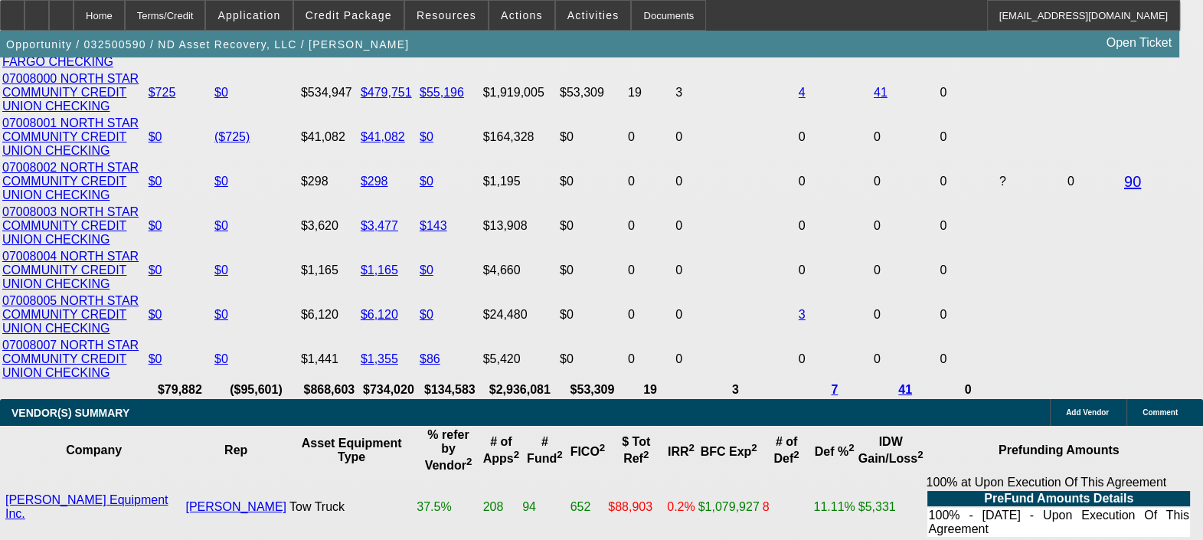
scroll to position [290, 0]
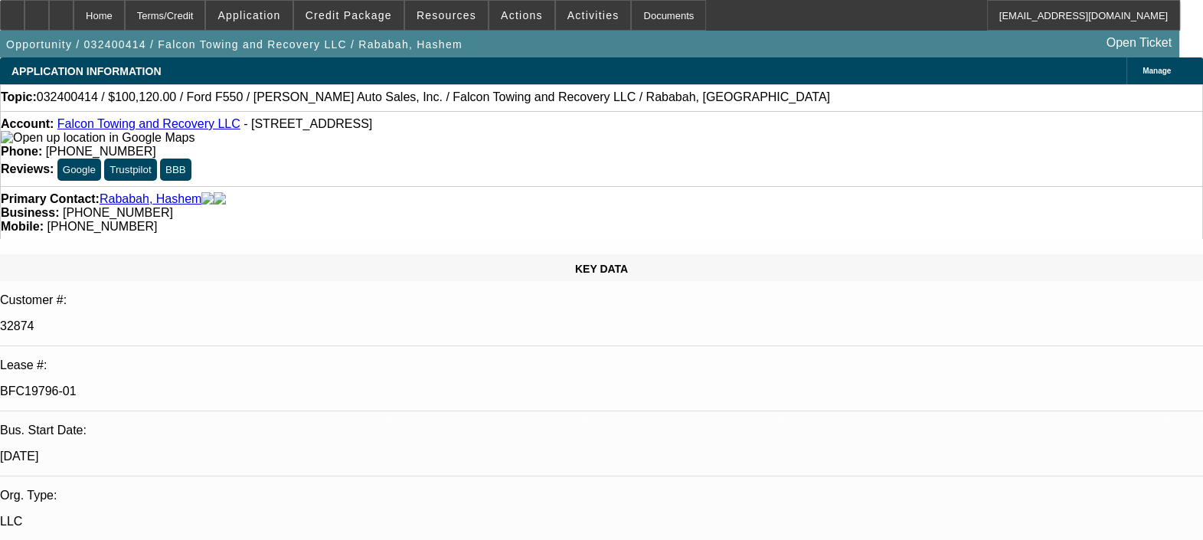
select select "0"
select select "2"
select select "0.1"
select select "0"
select select "2"
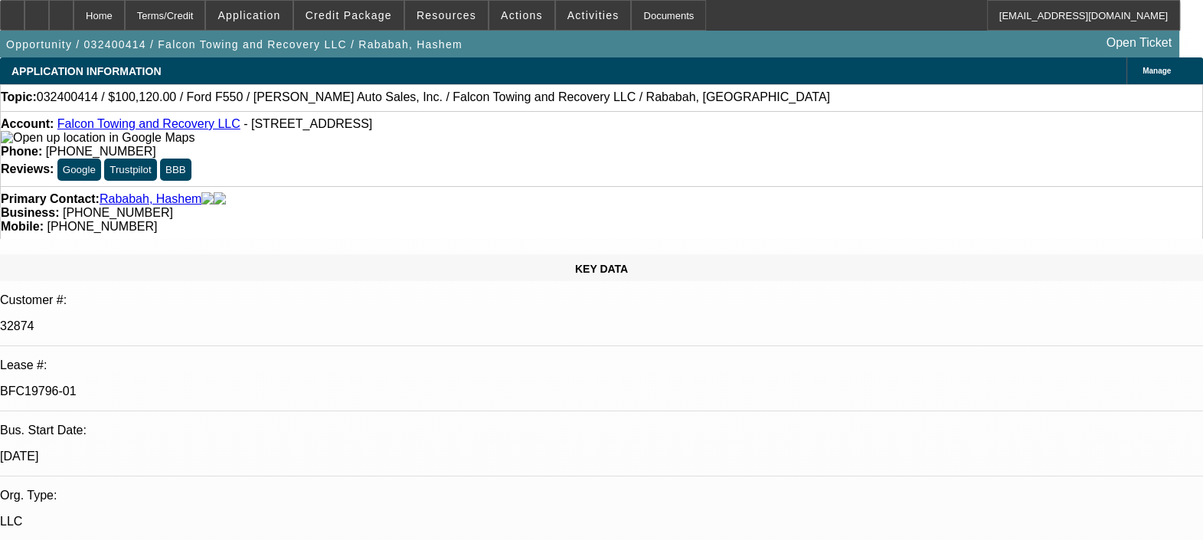
select select "0.1"
select select "0"
select select "2"
select select "0.1"
select select "0"
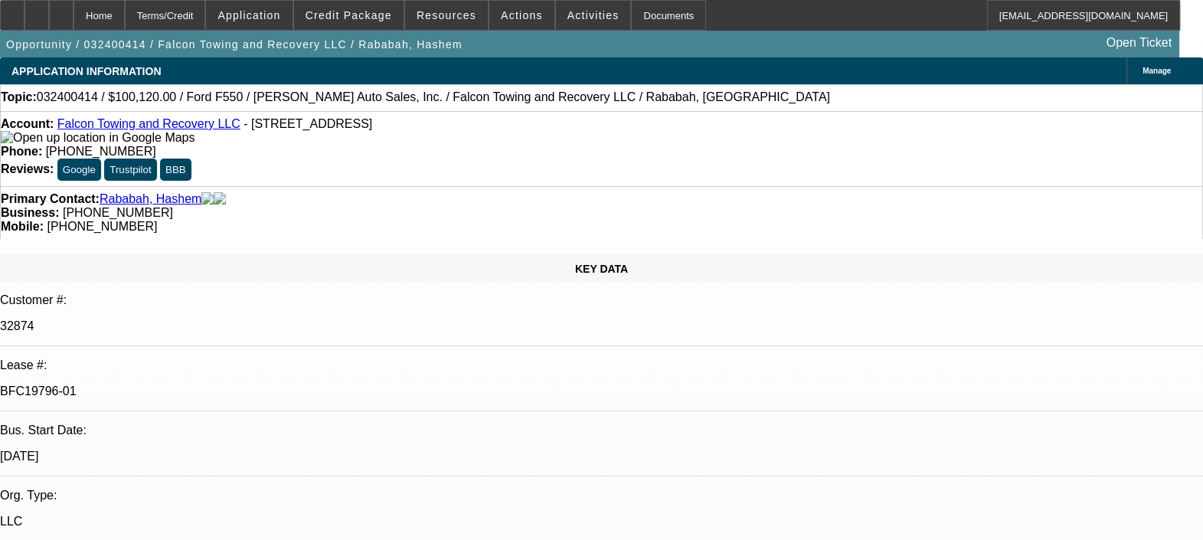
select select "2"
select select "0.1"
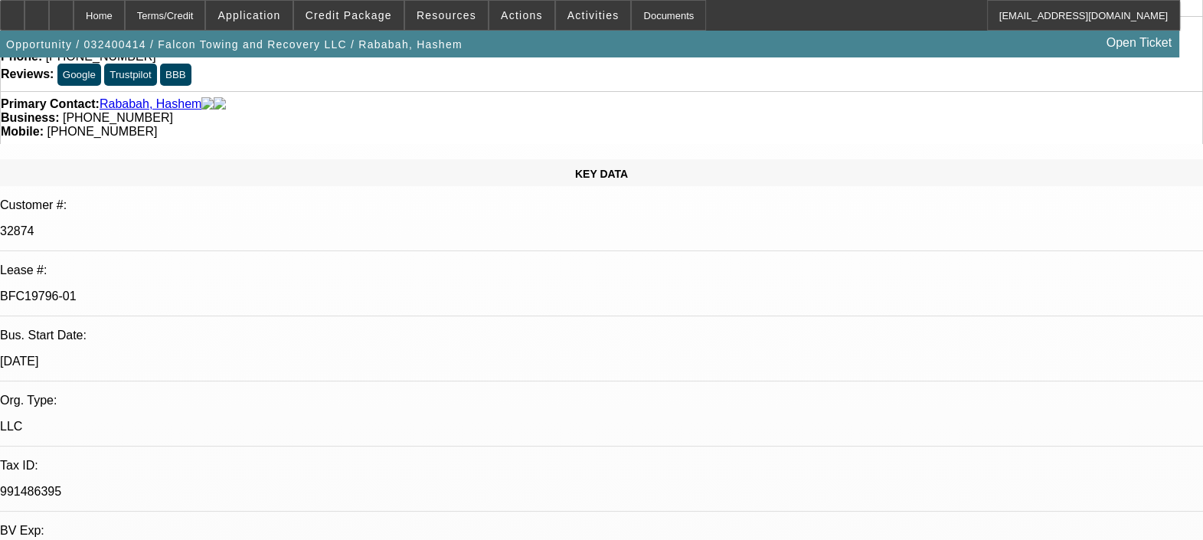
select select "1"
select select "2"
select select "4"
select select "1"
select select "2"
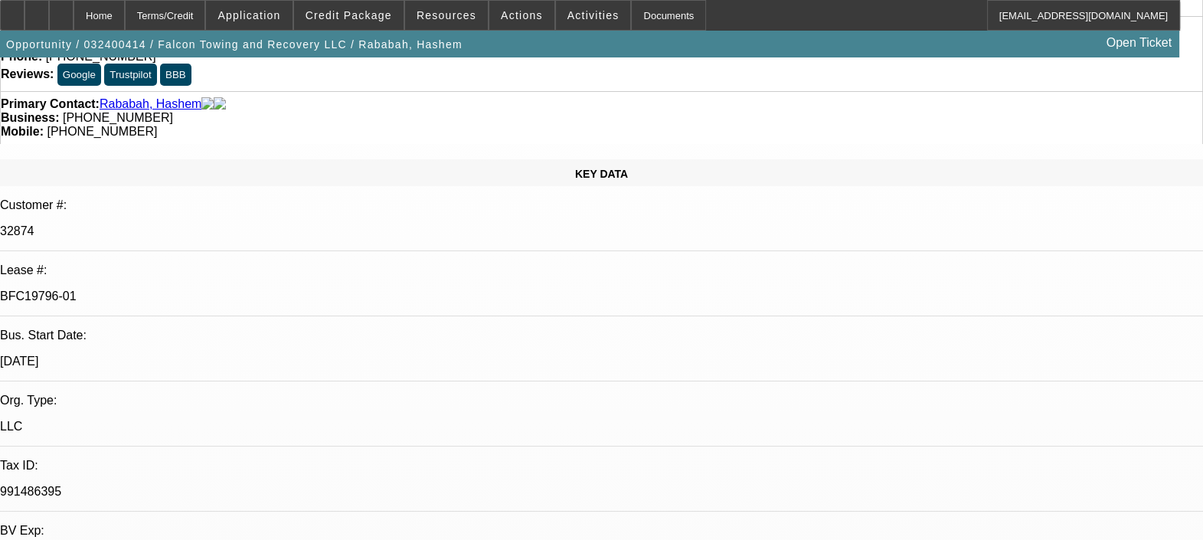
select select "4"
select select "1"
select select "2"
select select "4"
select select "1"
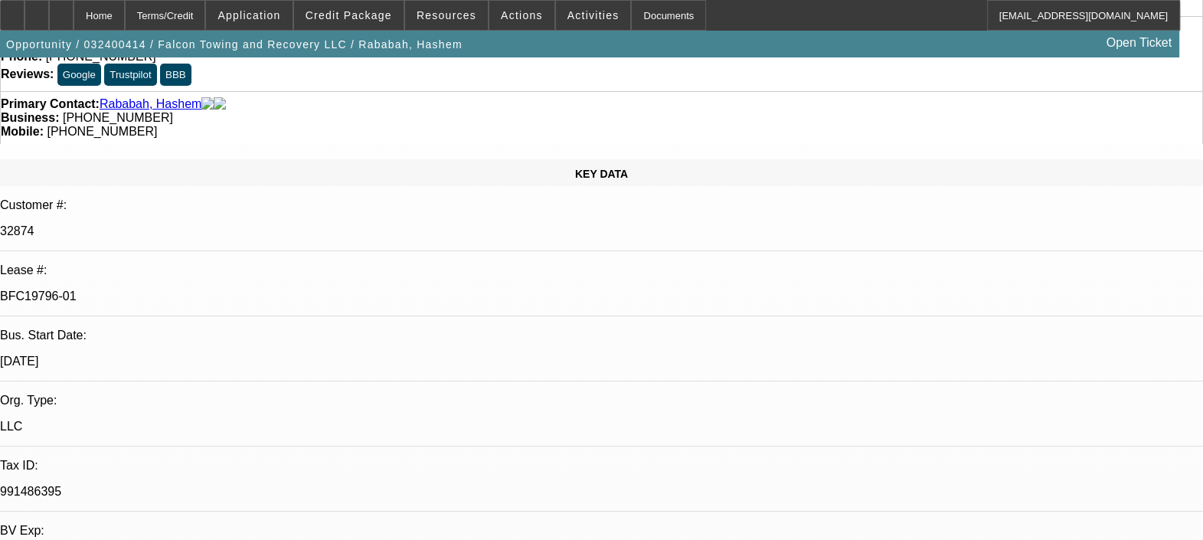
select select "2"
select select "4"
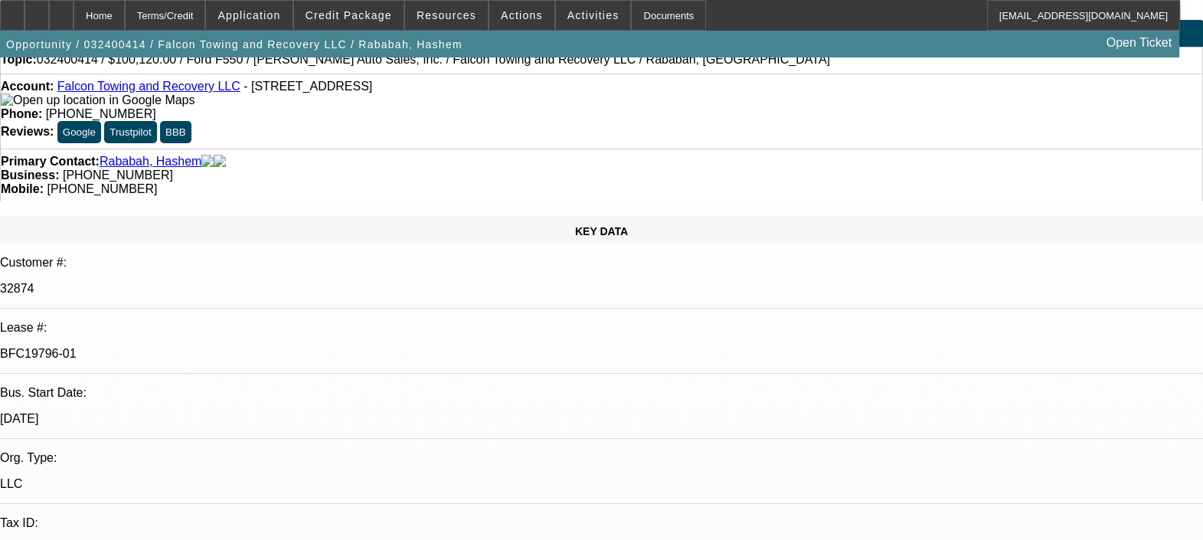
scroll to position [0, 0]
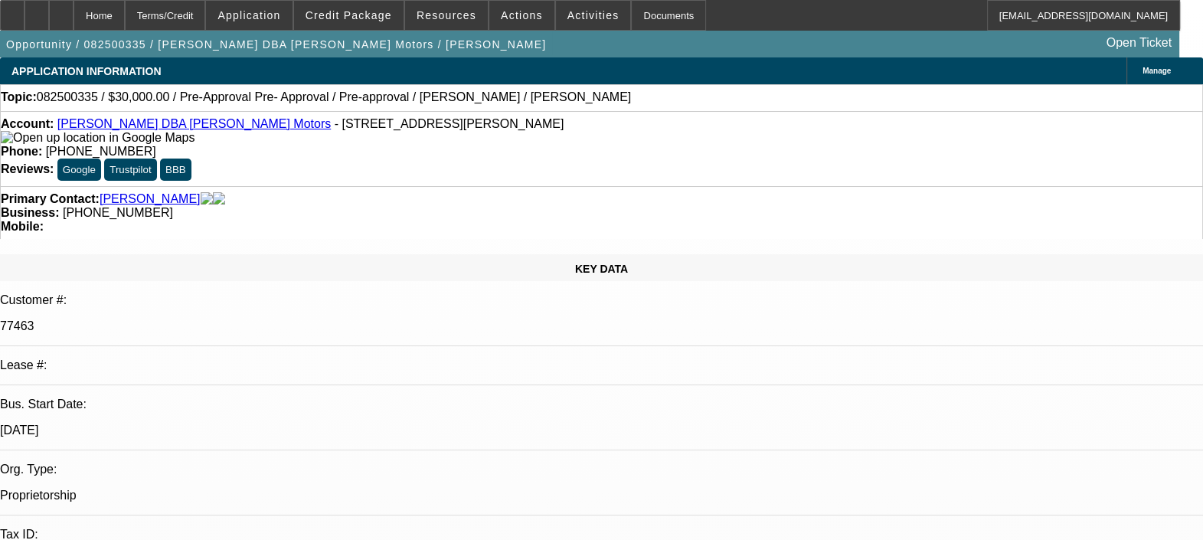
select select "0"
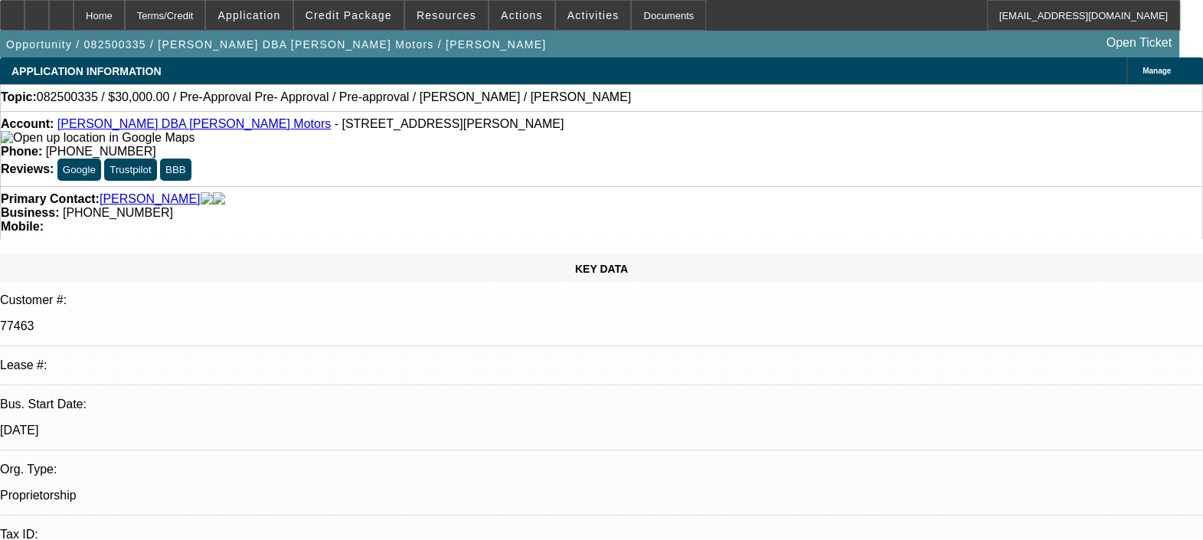
select select "0"
select select "2"
select select "0"
select select "1"
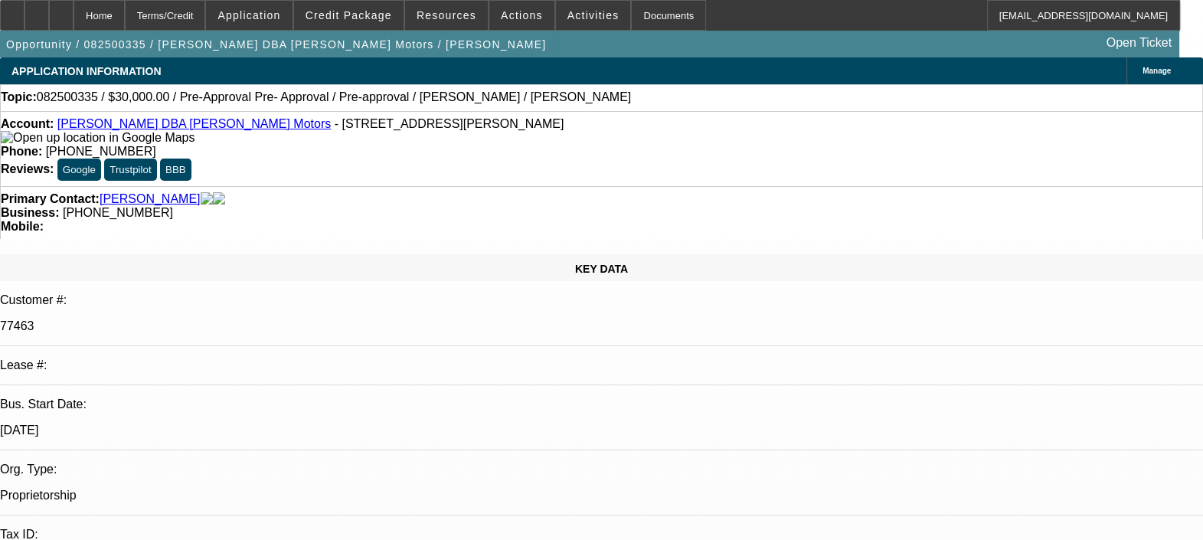
select select "1"
select select "6"
select select "1"
select select "6"
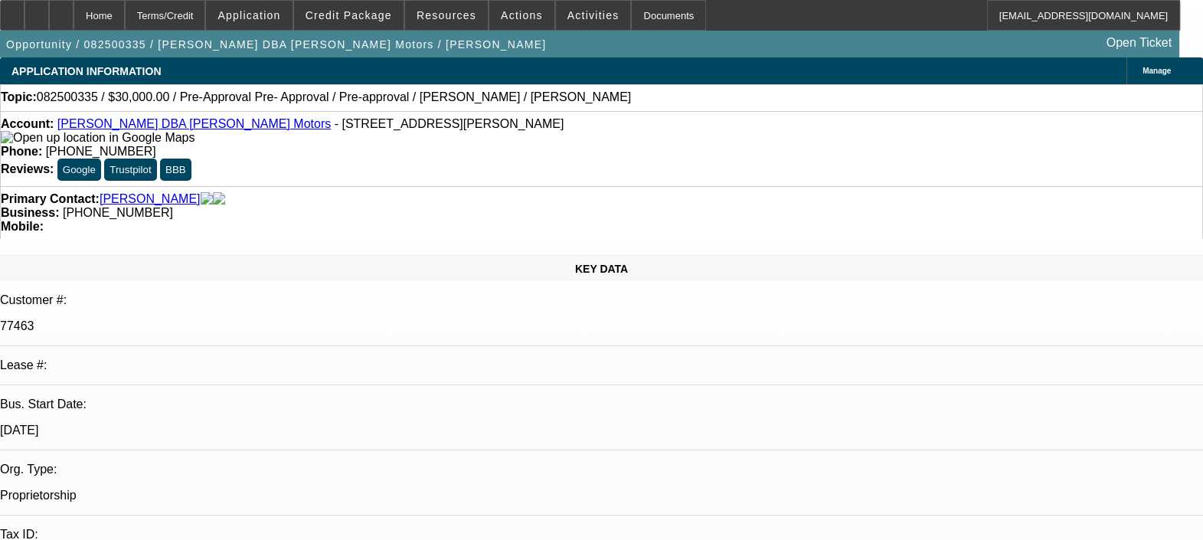
select select "1"
select select "2"
select select "6"
drag, startPoint x: 520, startPoint y: 122, endPoint x: 448, endPoint y: 129, distance: 72.4
click at [448, 145] on div "Phone: (405) 314-4382" at bounding box center [602, 152] width 1202 height 14
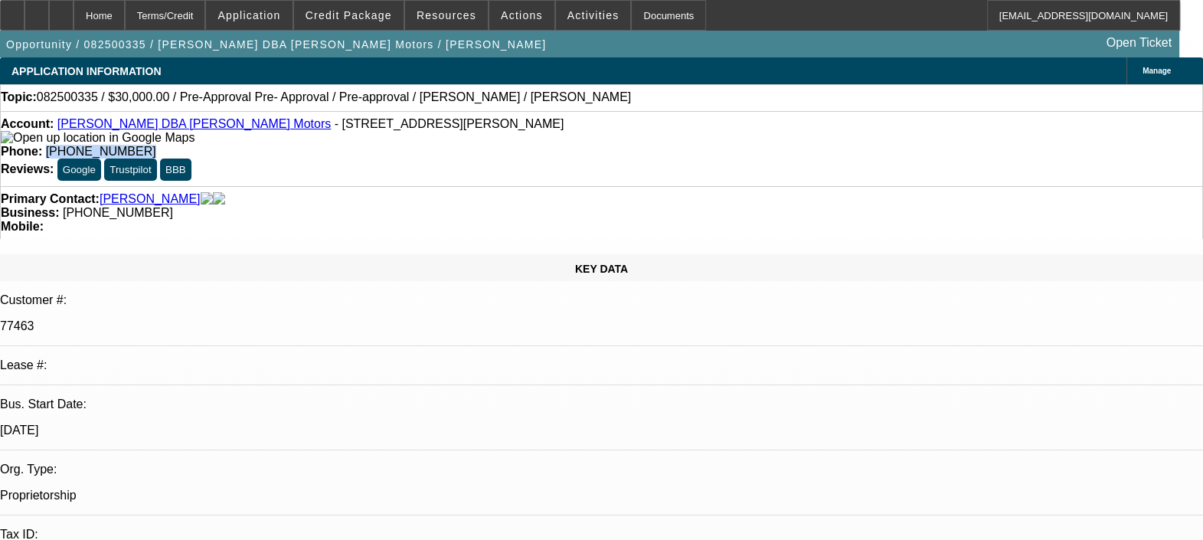
copy span "(405) 314-4382"
radio input "true"
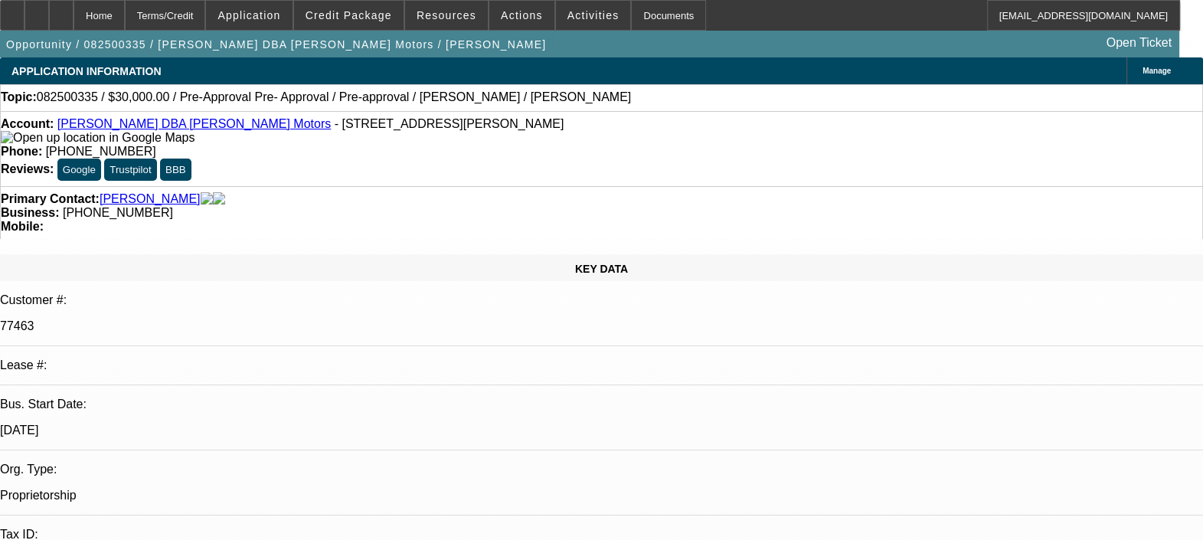
type textarea "went to check out truck and they were closed, said next week, prolly tuesday"
radio input "true"
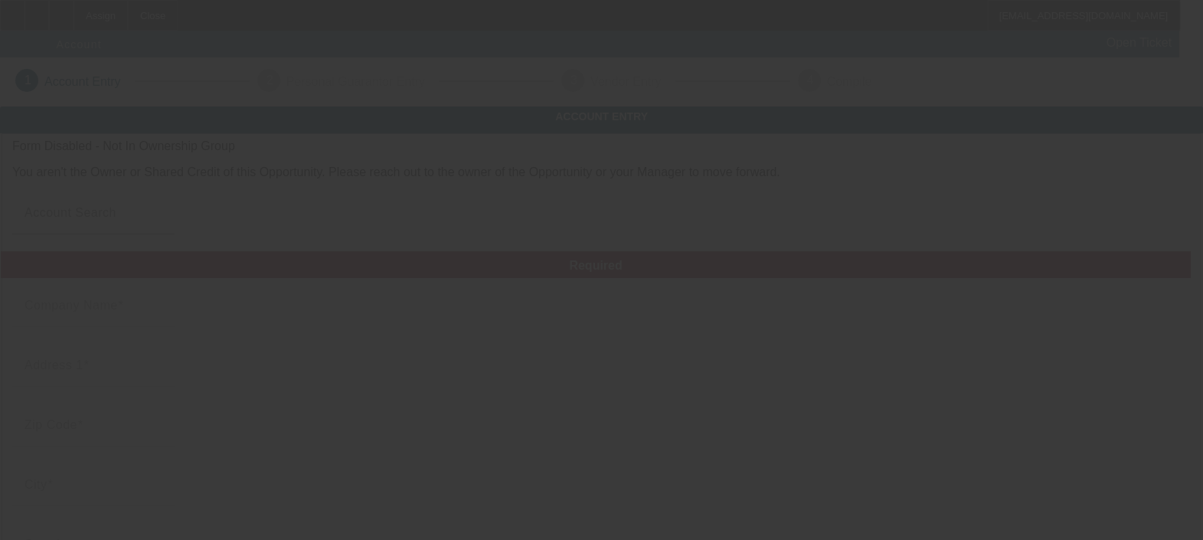
type input "9/11/2025"
type input "Deaver landscaping"
type input "(580) 768-2689"
type input "gageandpooch90@icloud.com"
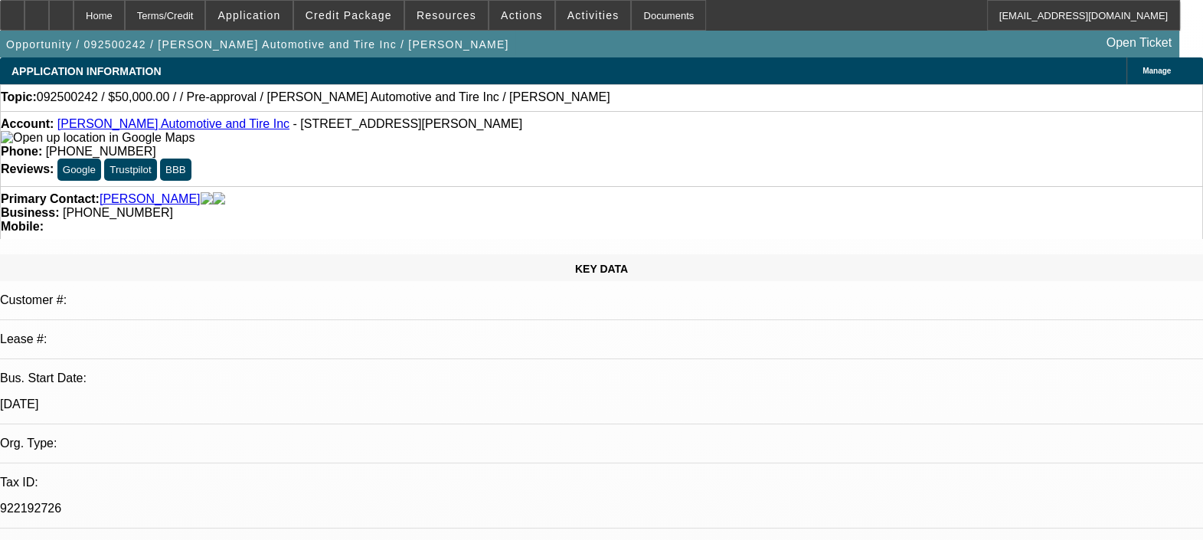
select select "0"
select select "2"
select select "0.1"
select select "1"
select select "2"
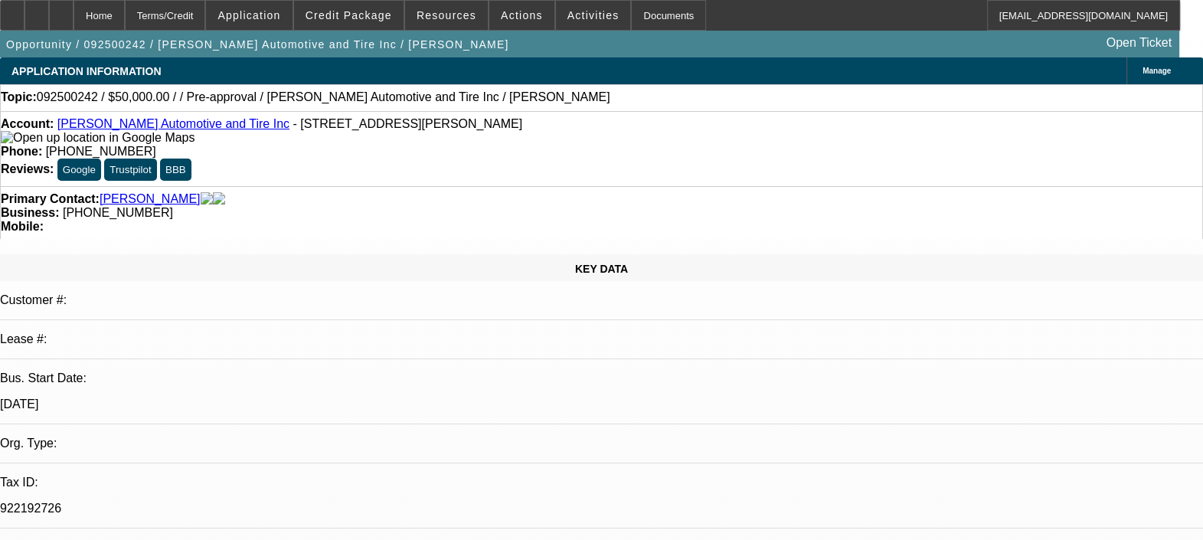
select select "4"
drag, startPoint x: 523, startPoint y: 125, endPoint x: 450, endPoint y: 126, distance: 72.8
click at [450, 145] on div "Phone: (815) 544-9811" at bounding box center [602, 152] width 1202 height 14
copy span "(815) 544-9811"
click at [527, 145] on div "Phone: (815) 544-9811" at bounding box center [602, 152] width 1202 height 14
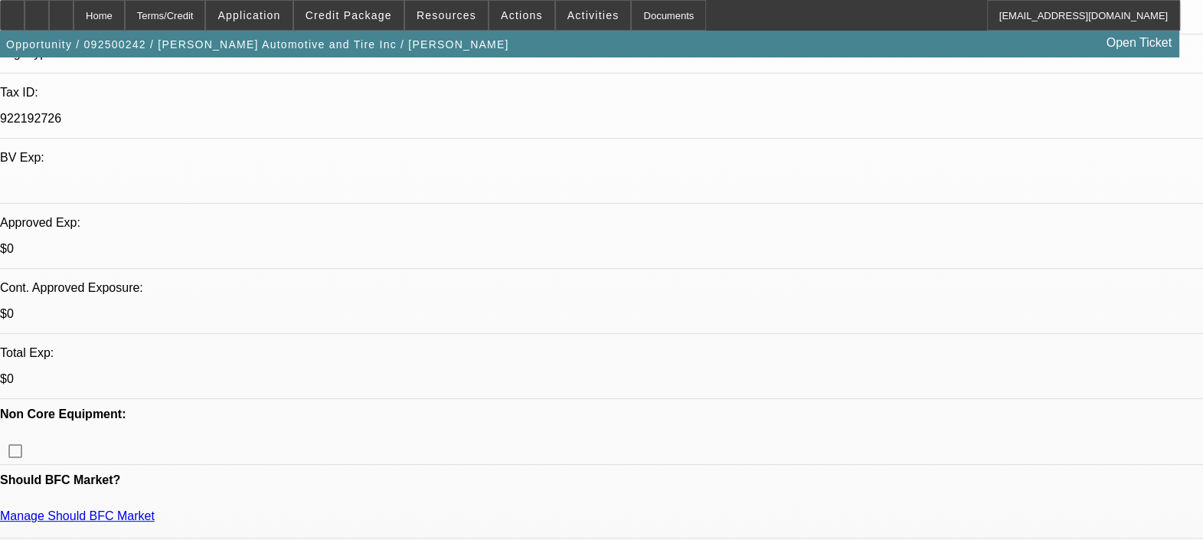
scroll to position [574, 0]
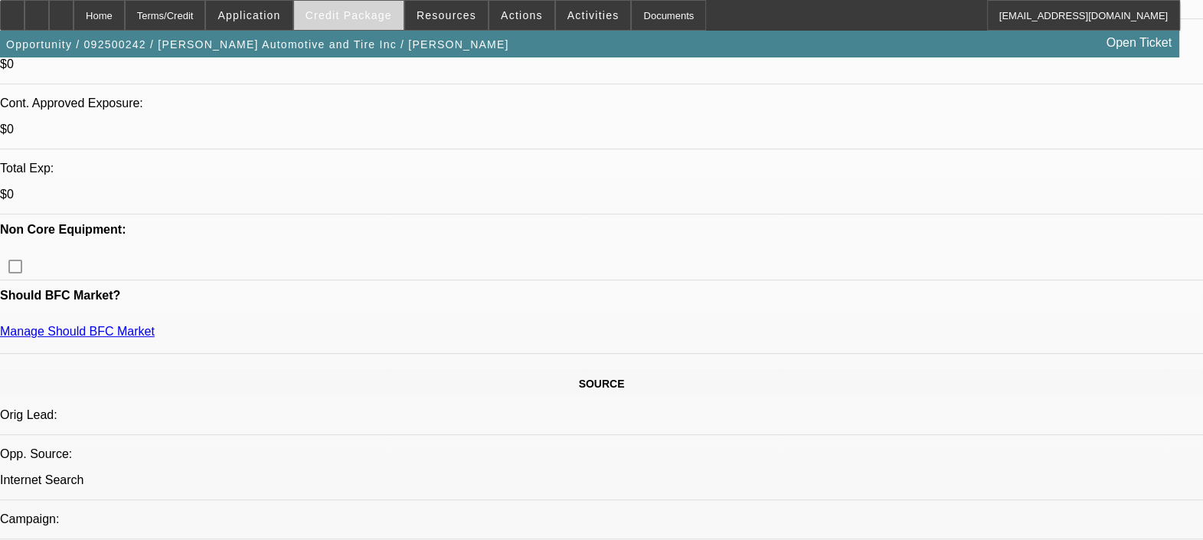
click at [359, 14] on span "Credit Package" at bounding box center [349, 15] width 87 height 12
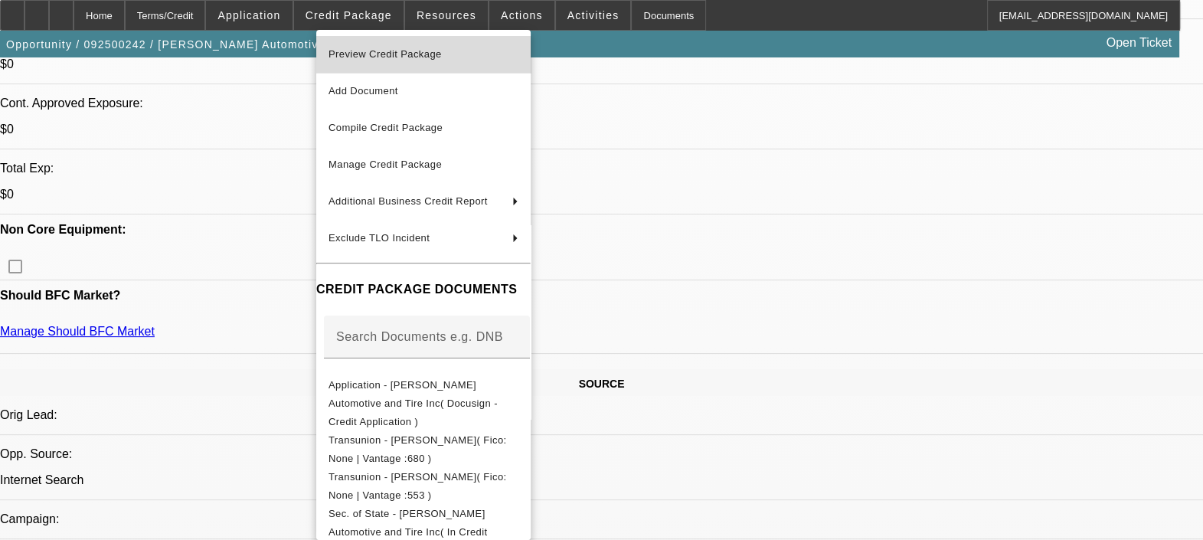
click at [396, 41] on button "Preview Credit Package" at bounding box center [423, 54] width 214 height 37
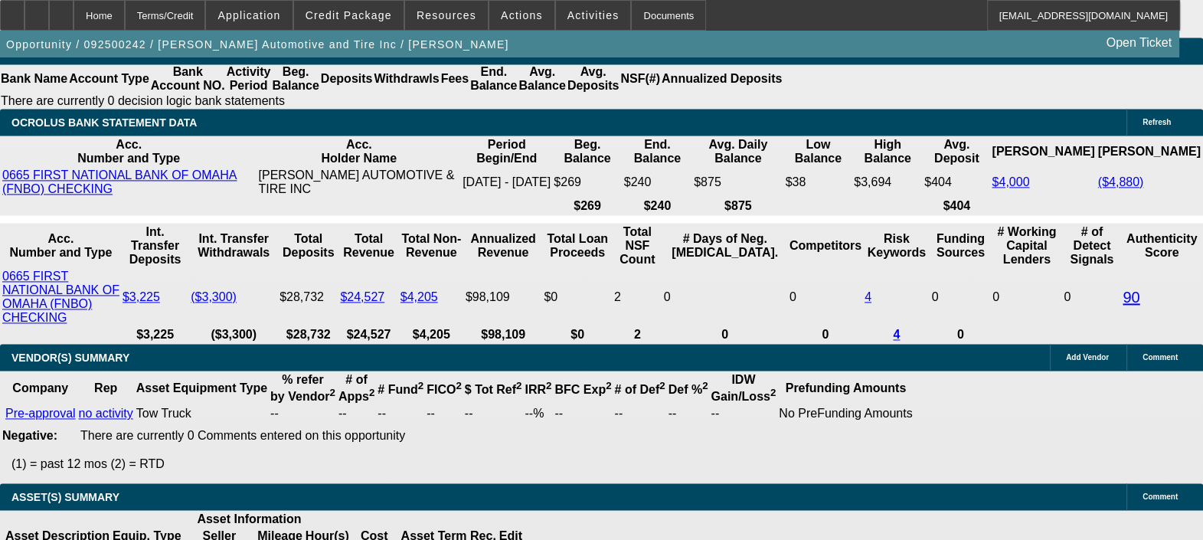
scroll to position [2776, 0]
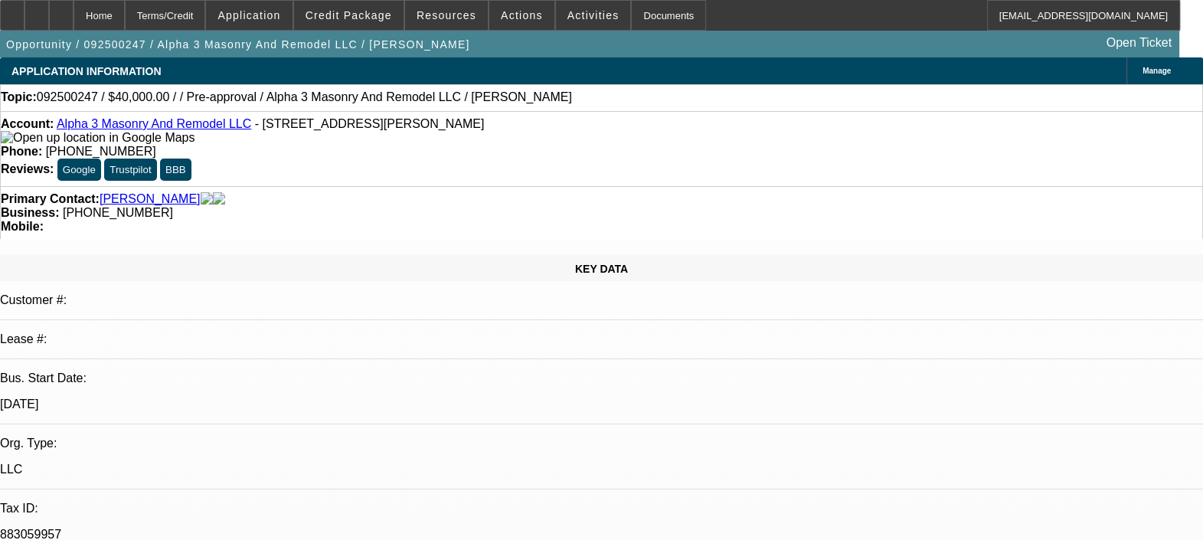
select select "0"
select select "2"
select select "0.1"
select select "1"
select select "2"
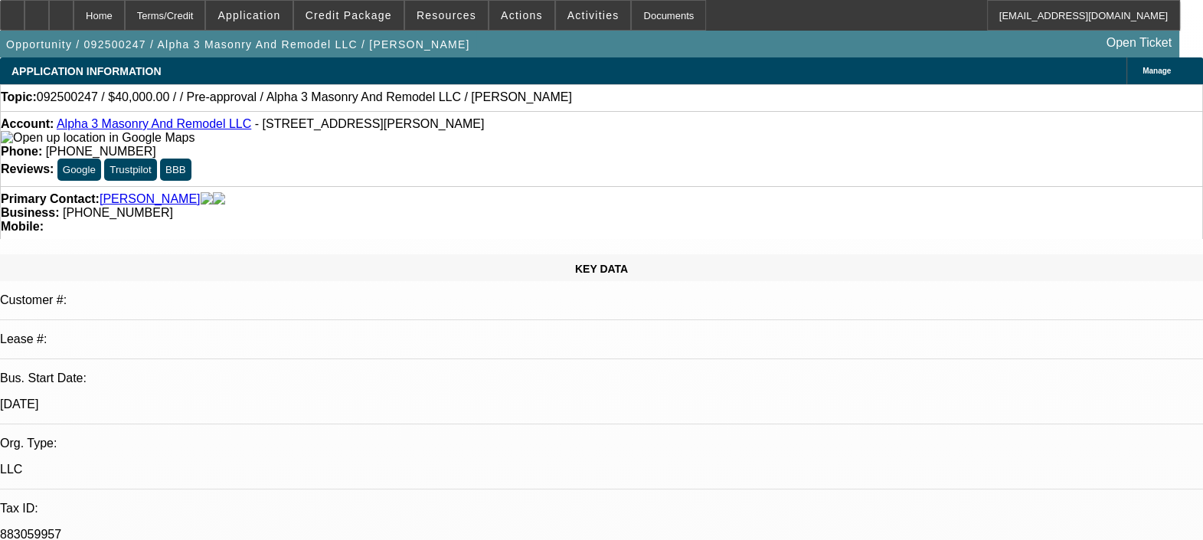
select select "4"
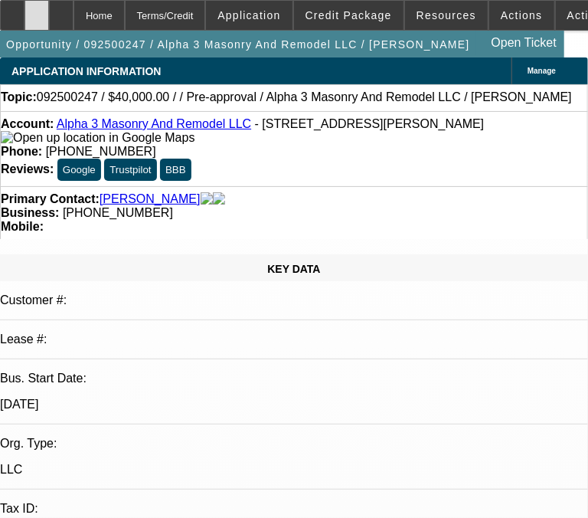
click at [49, 17] on div at bounding box center [37, 15] width 25 height 31
